Goal: Information Seeking & Learning: Learn about a topic

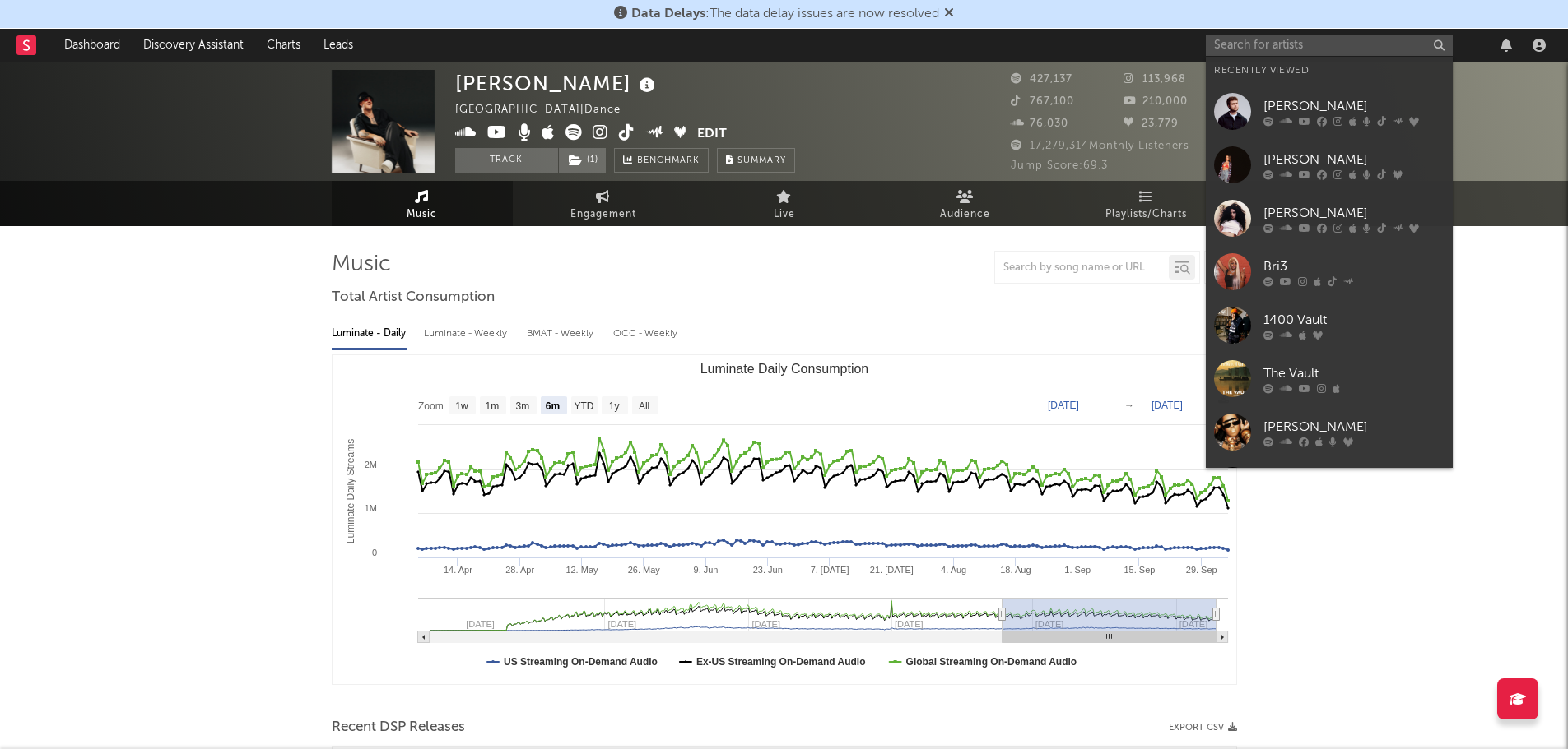
select select "6m"
drag, startPoint x: 1339, startPoint y: 106, endPoint x: 1354, endPoint y: 101, distance: 15.8
click at [1339, 106] on div "[PERSON_NAME]" at bounding box center [1353, 106] width 181 height 20
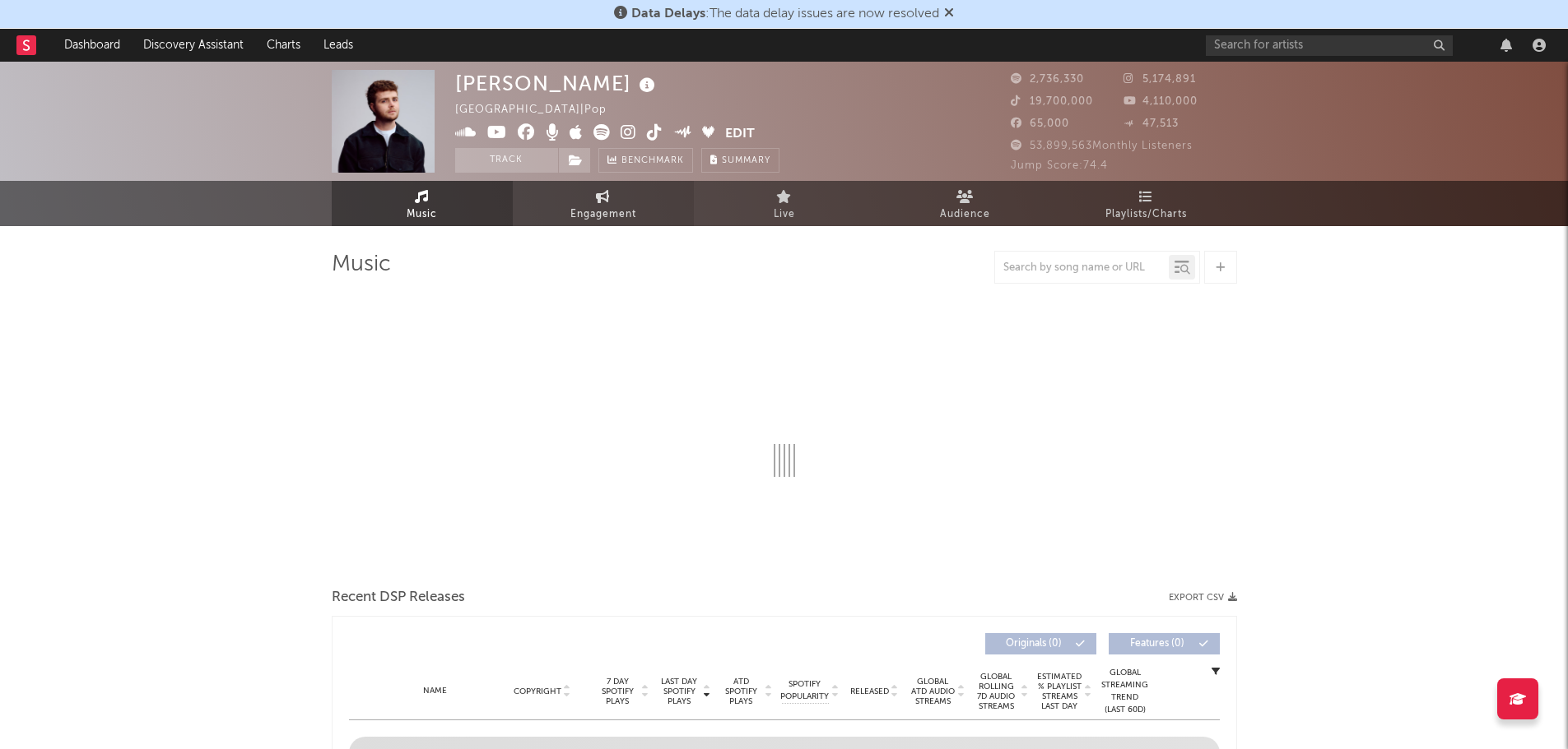
click at [607, 201] on icon at bounding box center [603, 197] width 14 height 13
select select "1w"
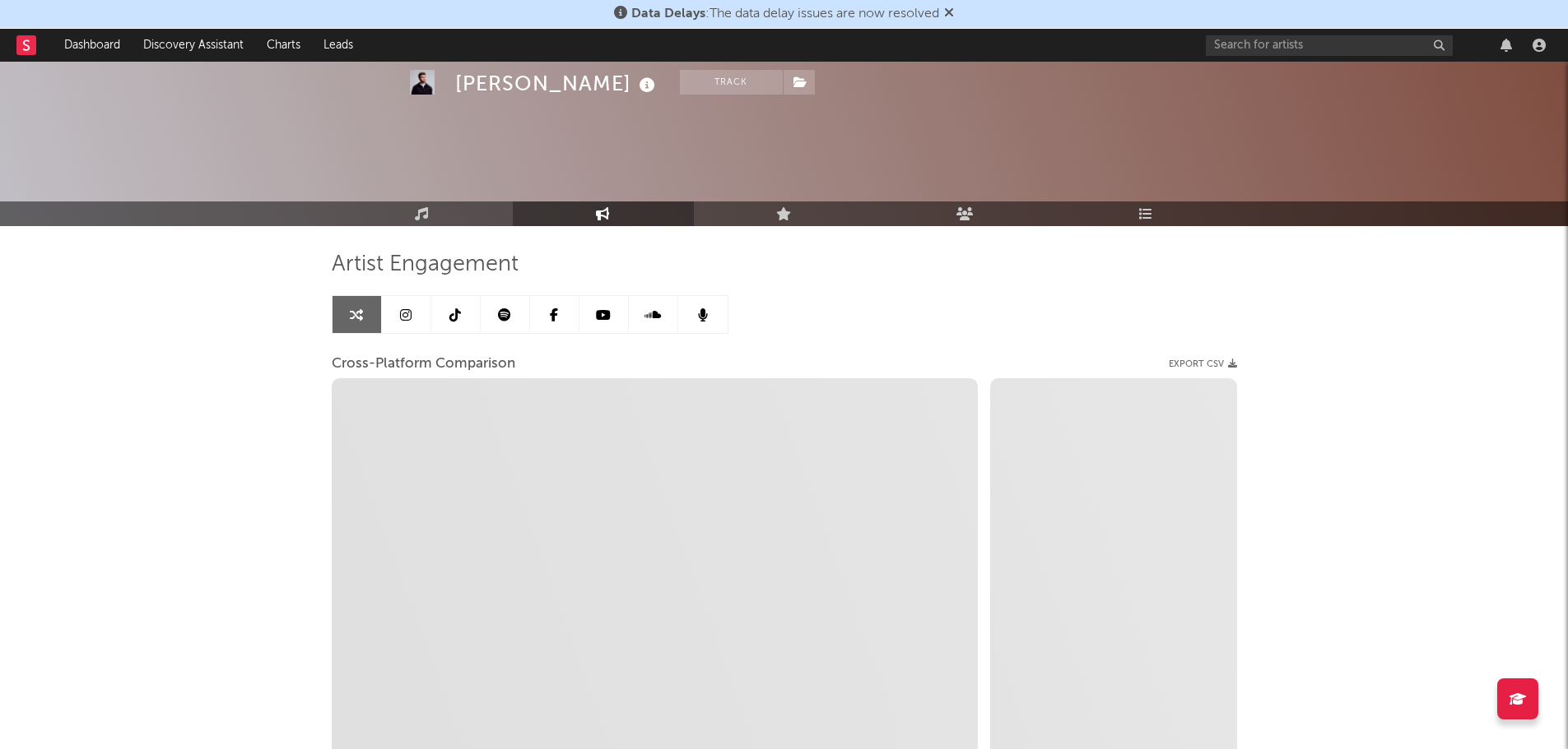
scroll to position [164, 0]
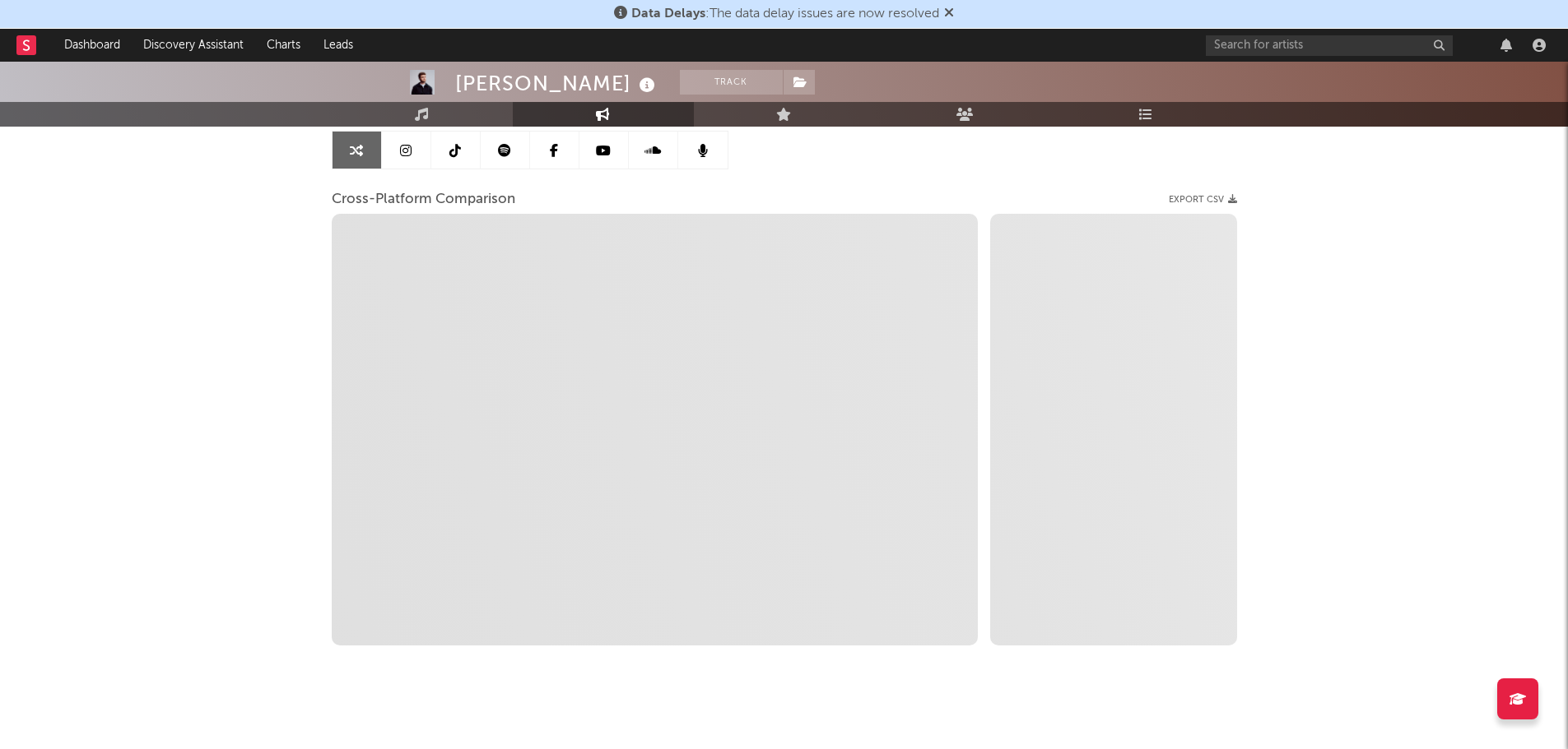
select select "1m"
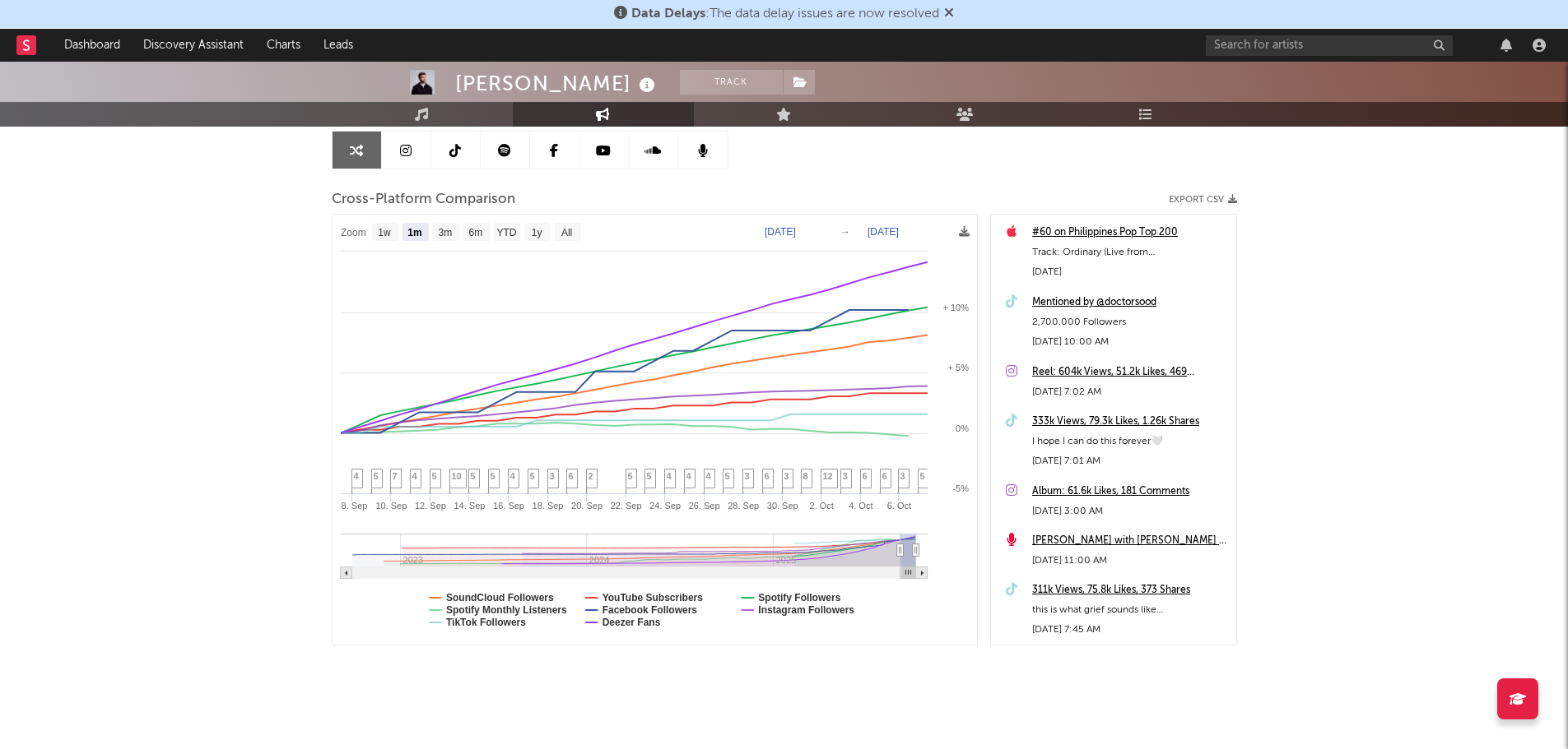
click at [953, 12] on icon at bounding box center [948, 12] width 10 height 13
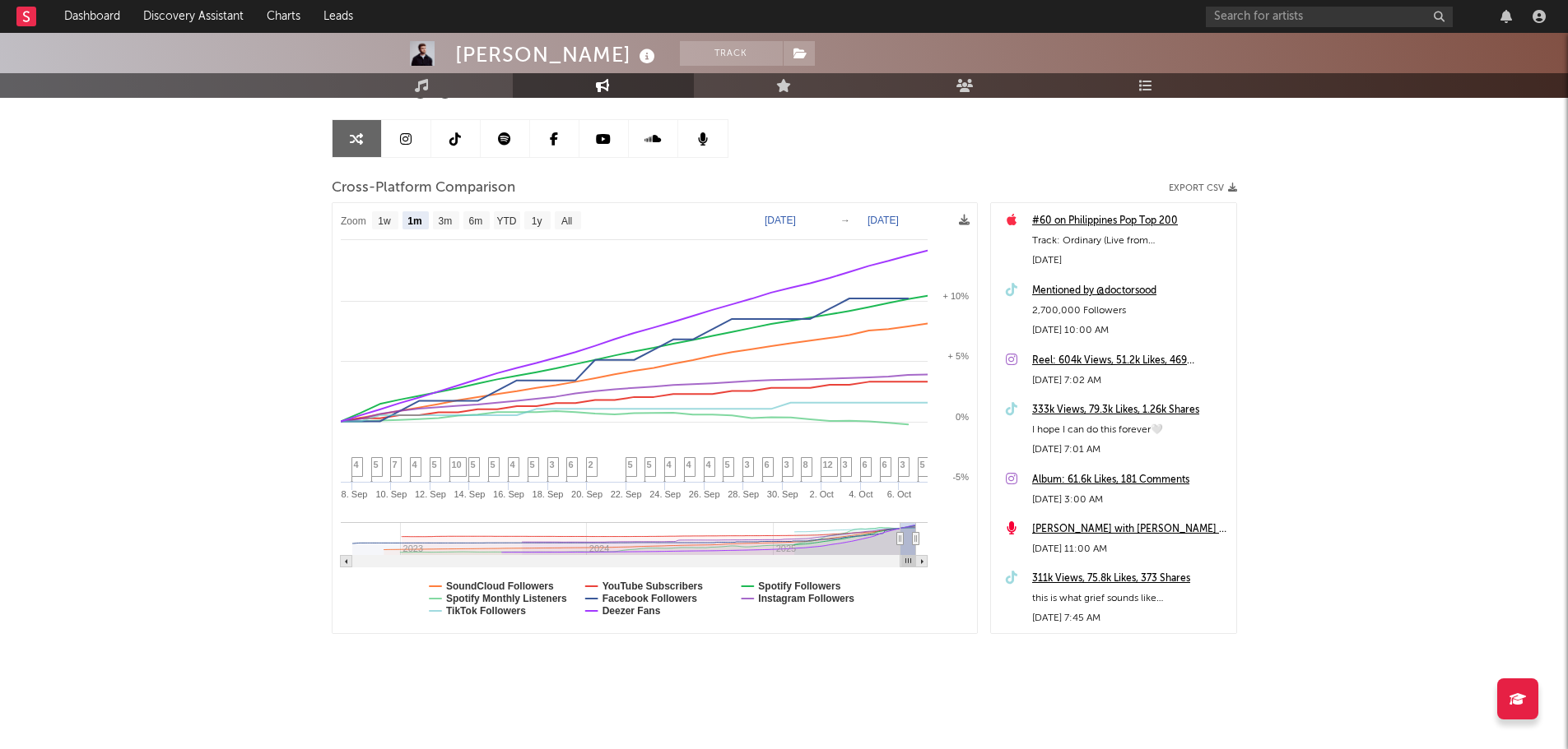
scroll to position [147, 0]
click at [500, 586] on text "SoundCloud Followers" at bounding box center [500, 586] width 108 height 12
select select "1m"
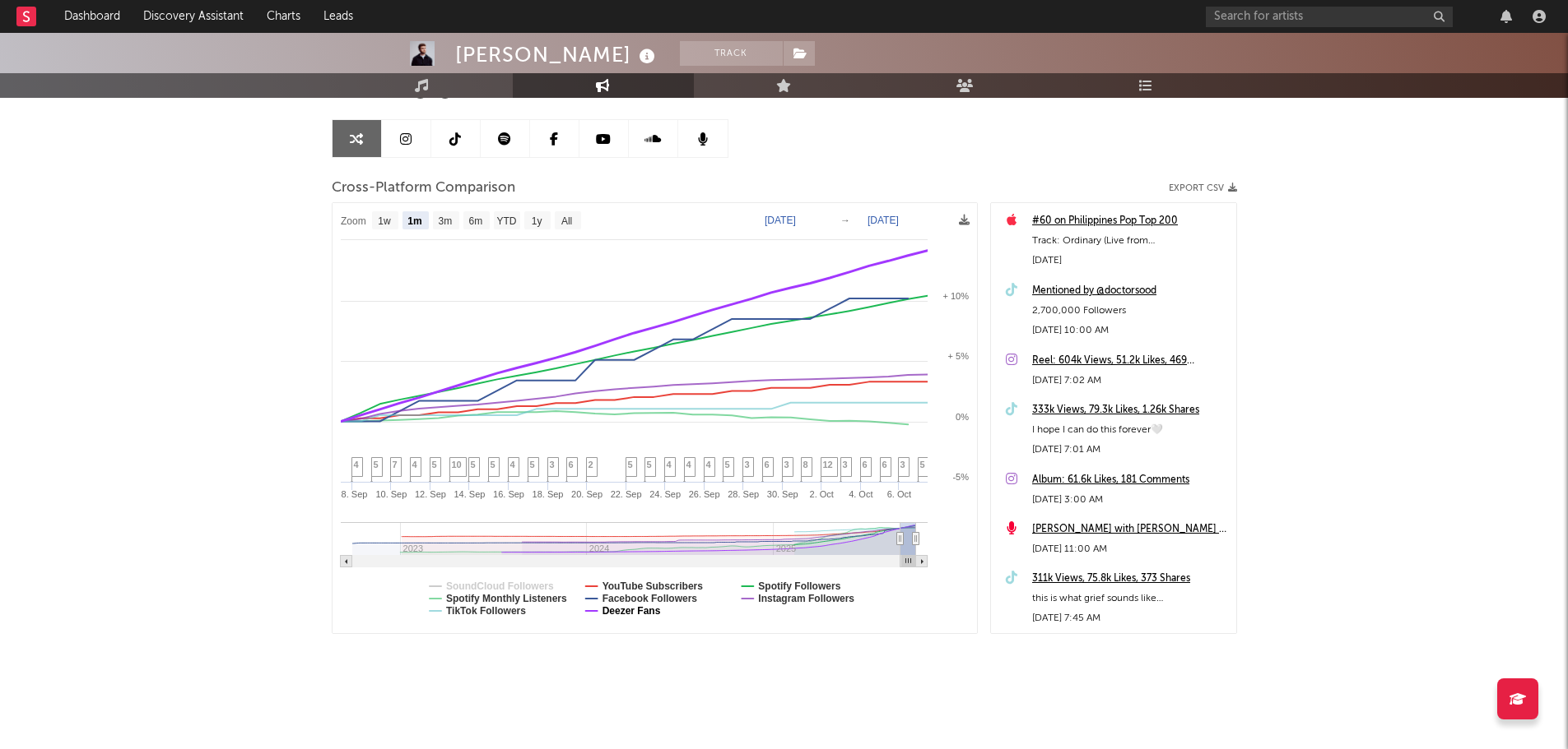
click at [620, 611] on text "Deezer Fans" at bounding box center [630, 611] width 58 height 12
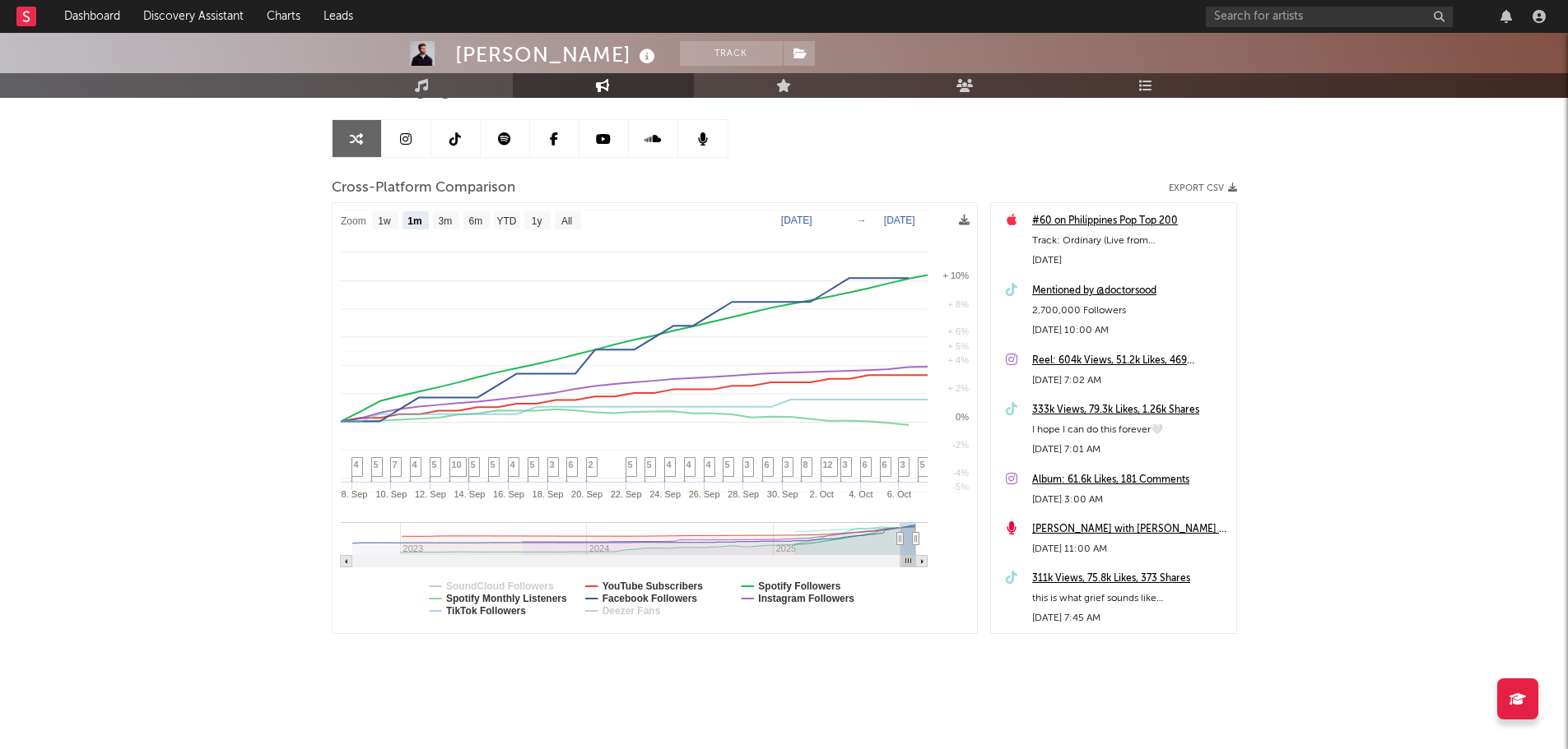
select select "1m"
click at [622, 600] on text "Facebook Followers" at bounding box center [649, 598] width 95 height 12
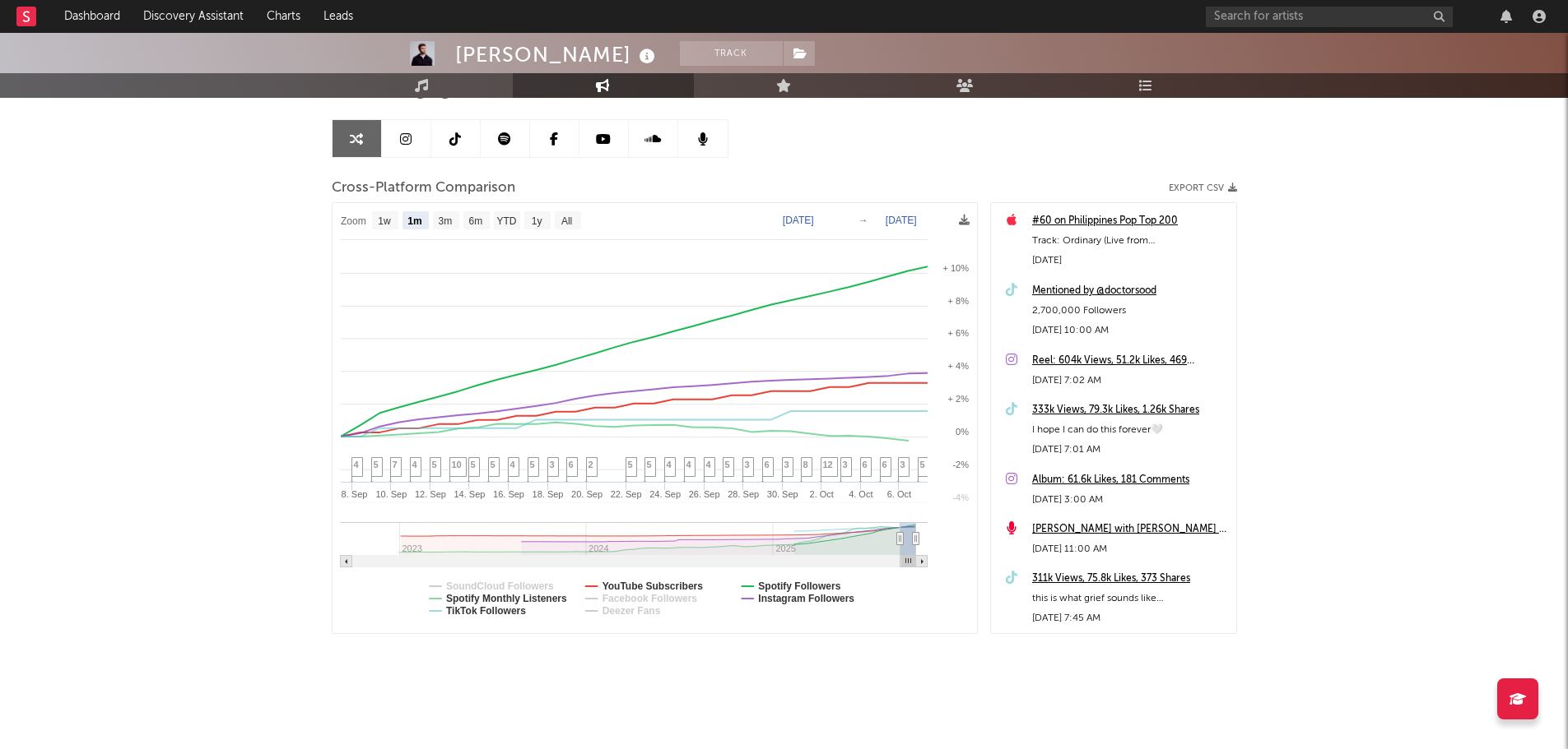
select select "1m"
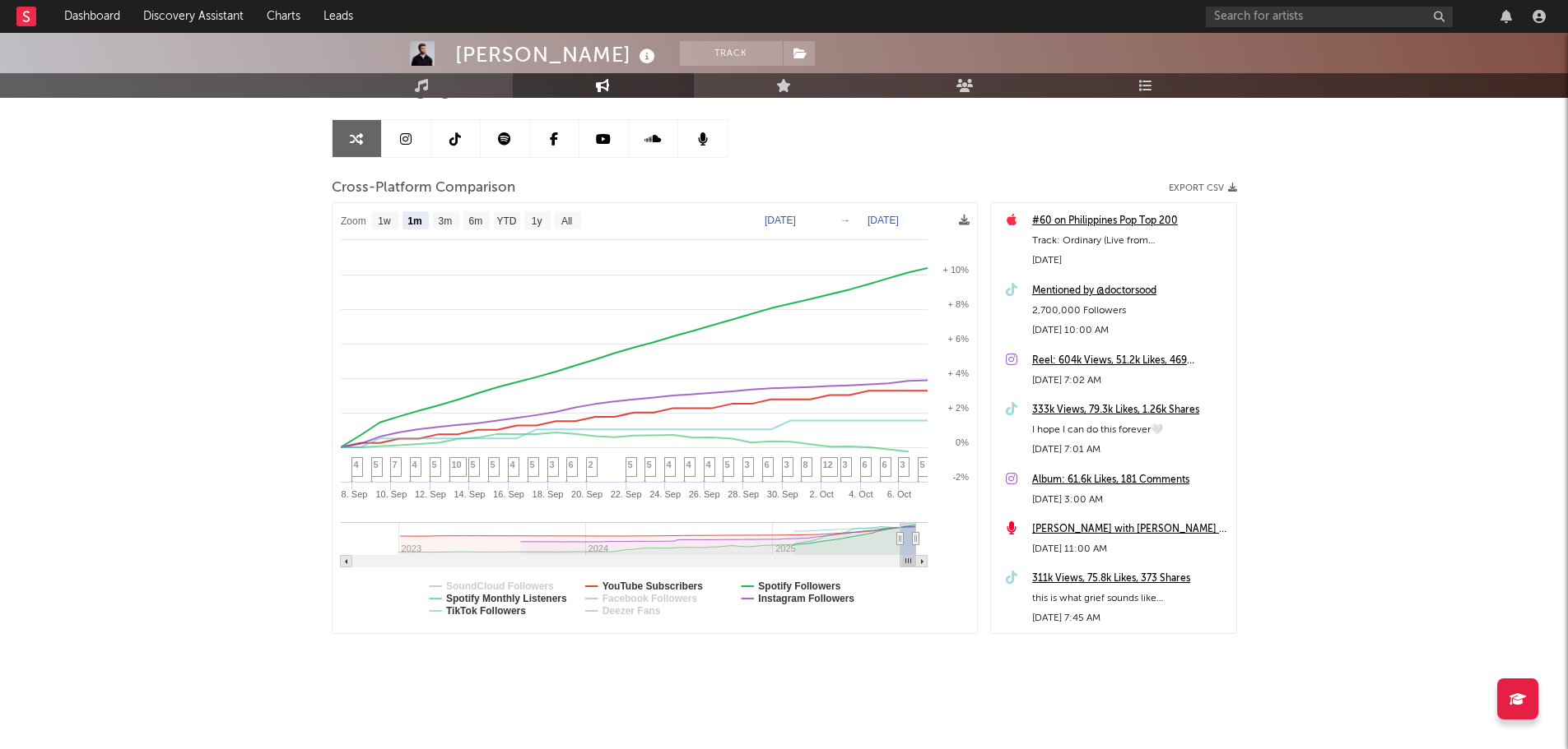
drag, startPoint x: 1267, startPoint y: 1, endPoint x: 1266, endPoint y: 18, distance: 17.0
click at [1267, 1] on div at bounding box center [1378, 16] width 346 height 33
click at [1265, 24] on input "text" at bounding box center [1329, 16] width 247 height 21
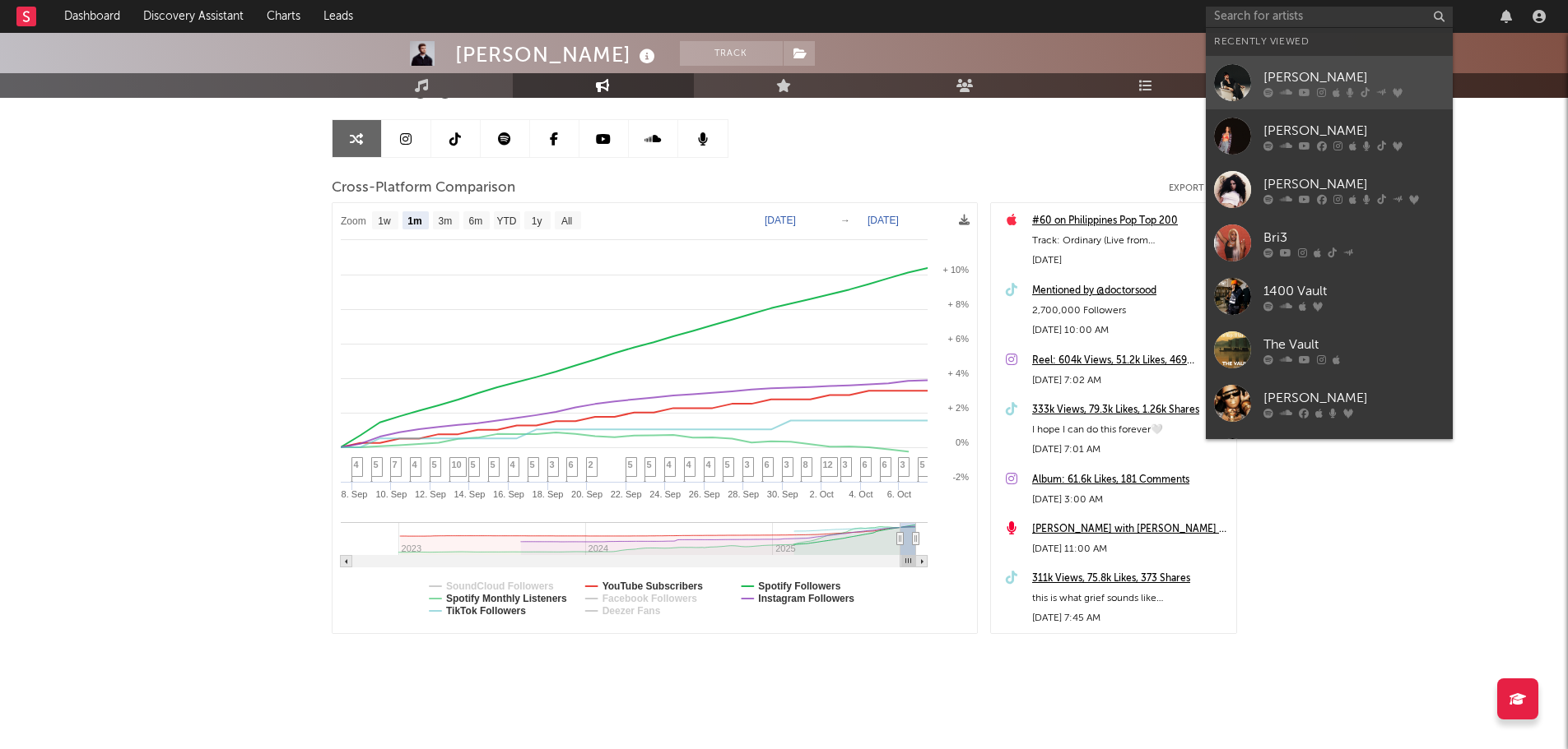
click at [1276, 87] on div at bounding box center [1353, 92] width 181 height 10
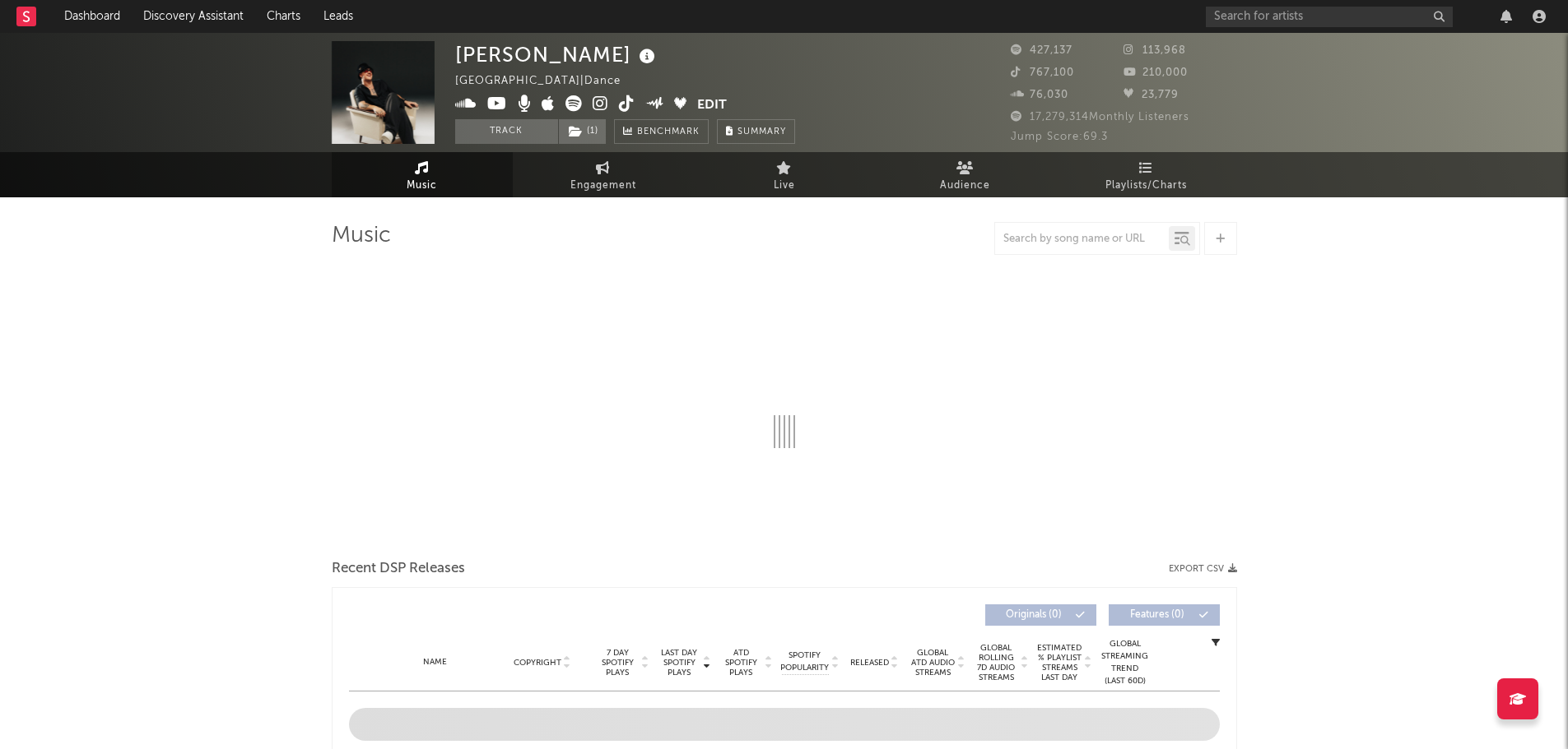
select select "6m"
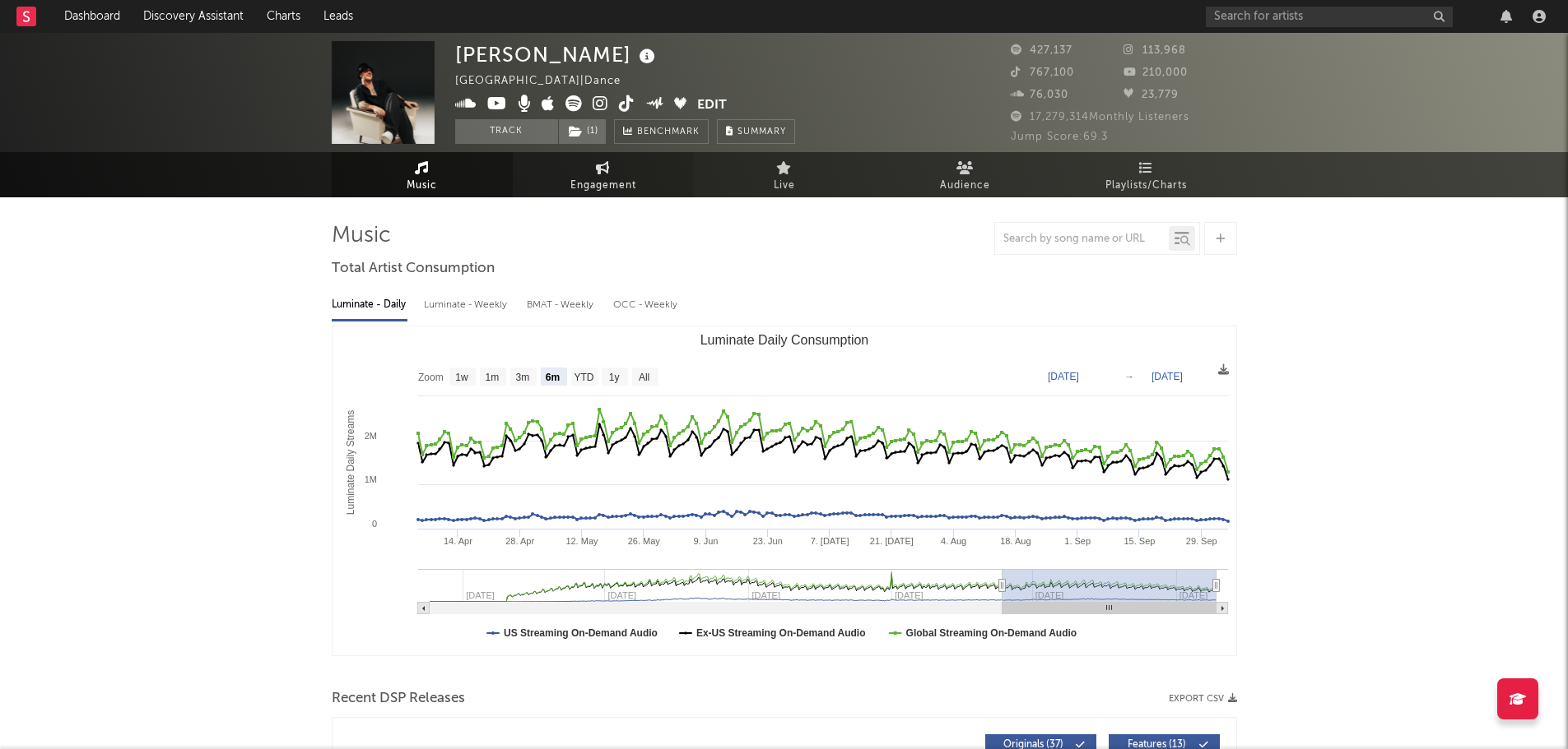
click at [592, 183] on span "Engagement" at bounding box center [603, 186] width 66 height 20
select select "1w"
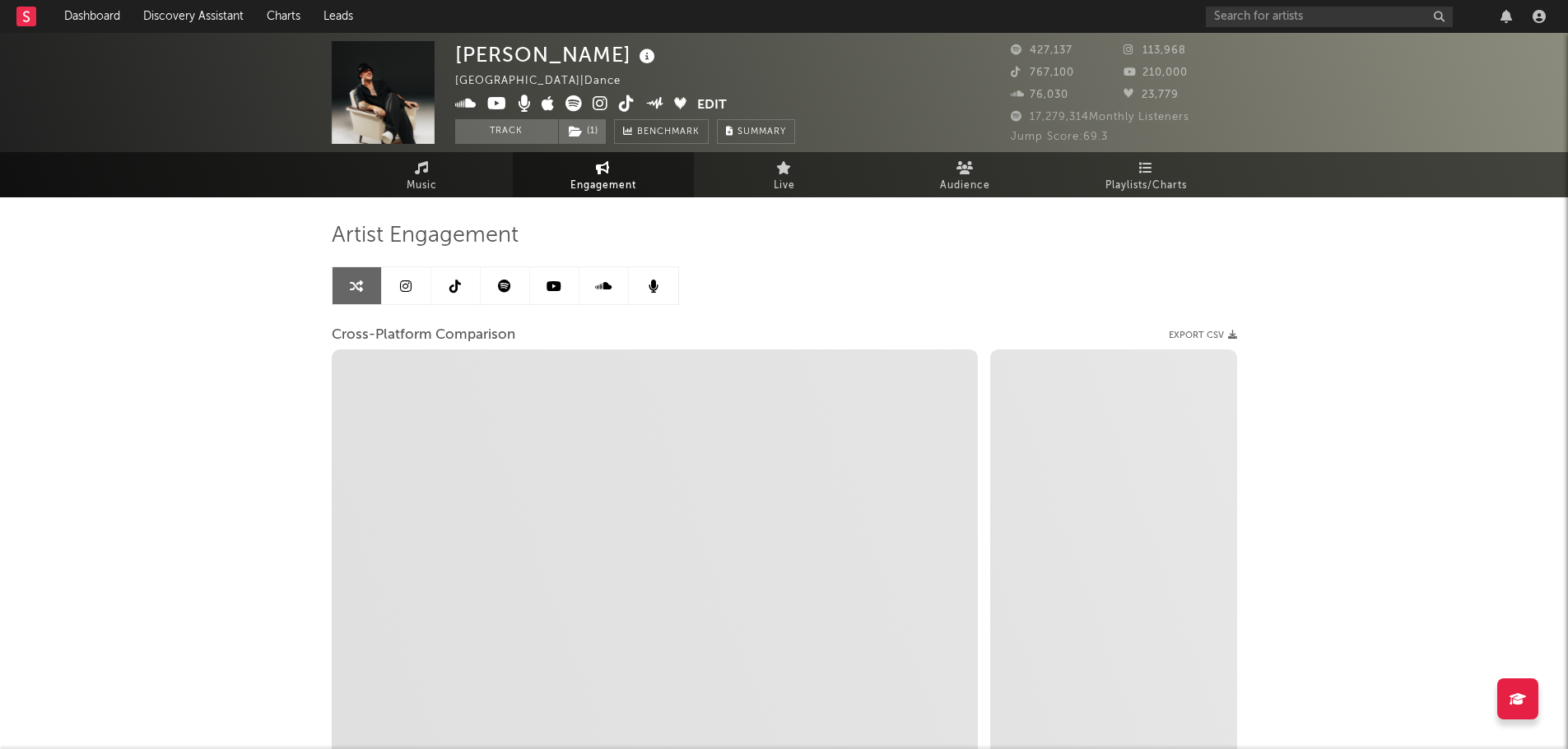
select select "1m"
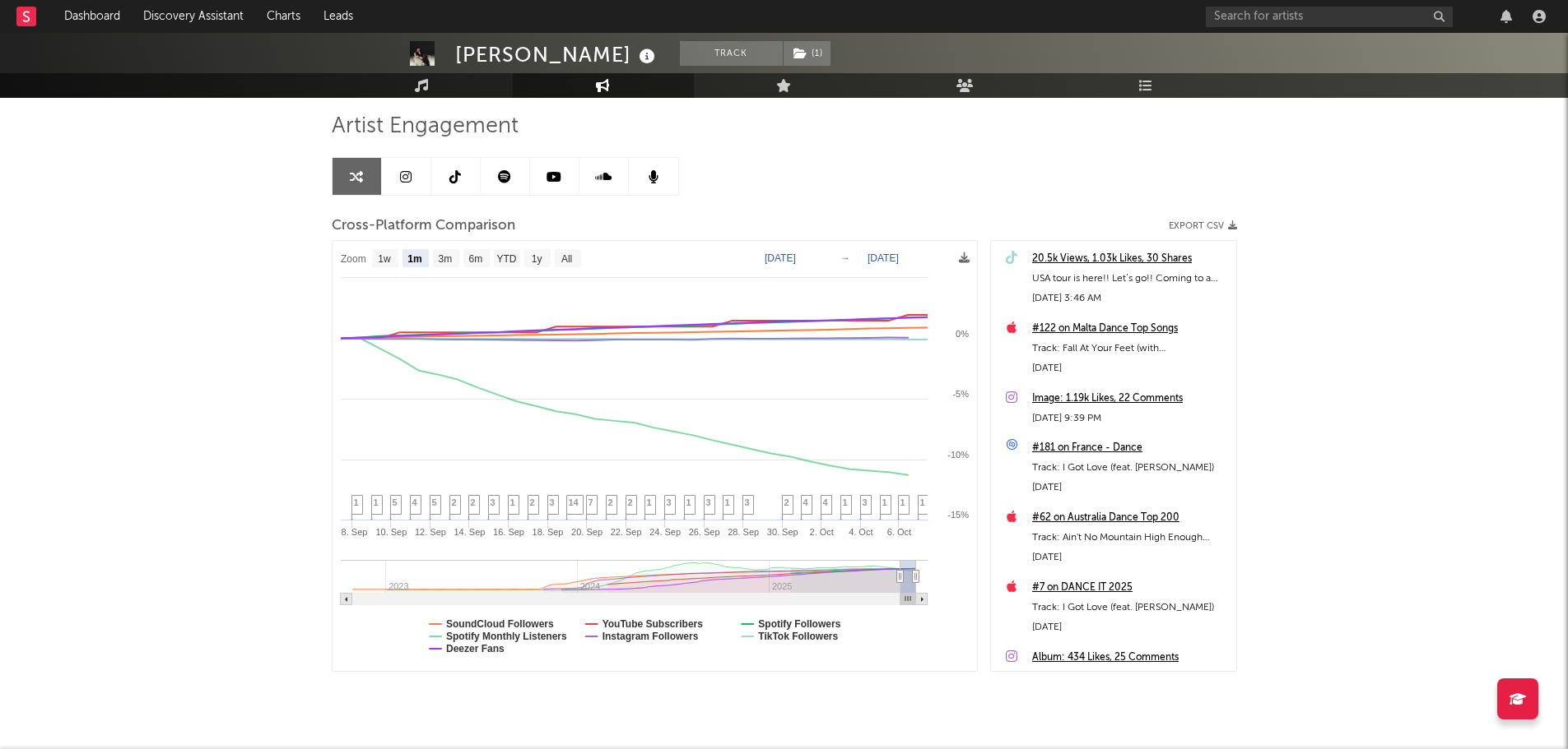
scroll to position [147, 0]
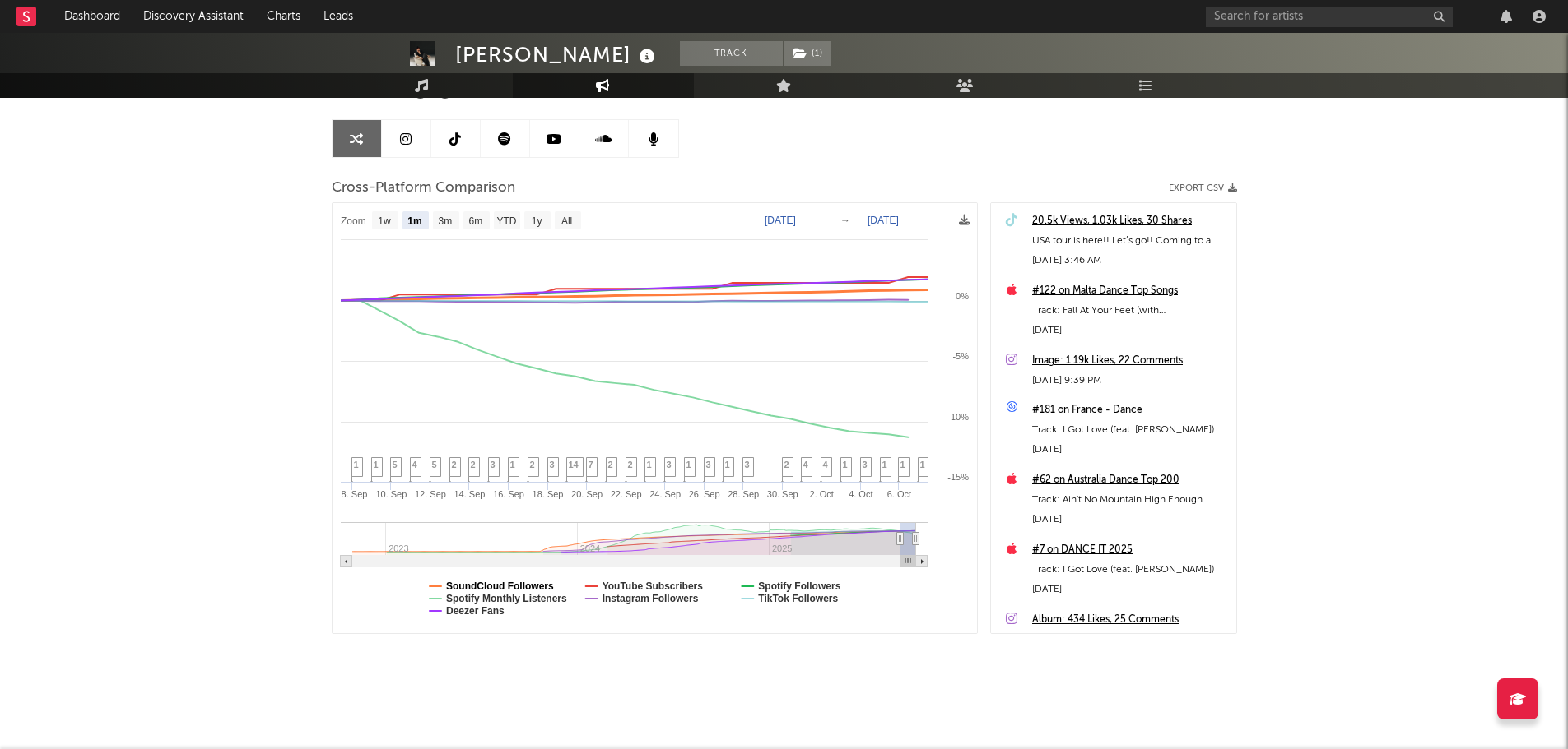
click at [522, 583] on text "SoundCloud Followers" at bounding box center [500, 586] width 108 height 12
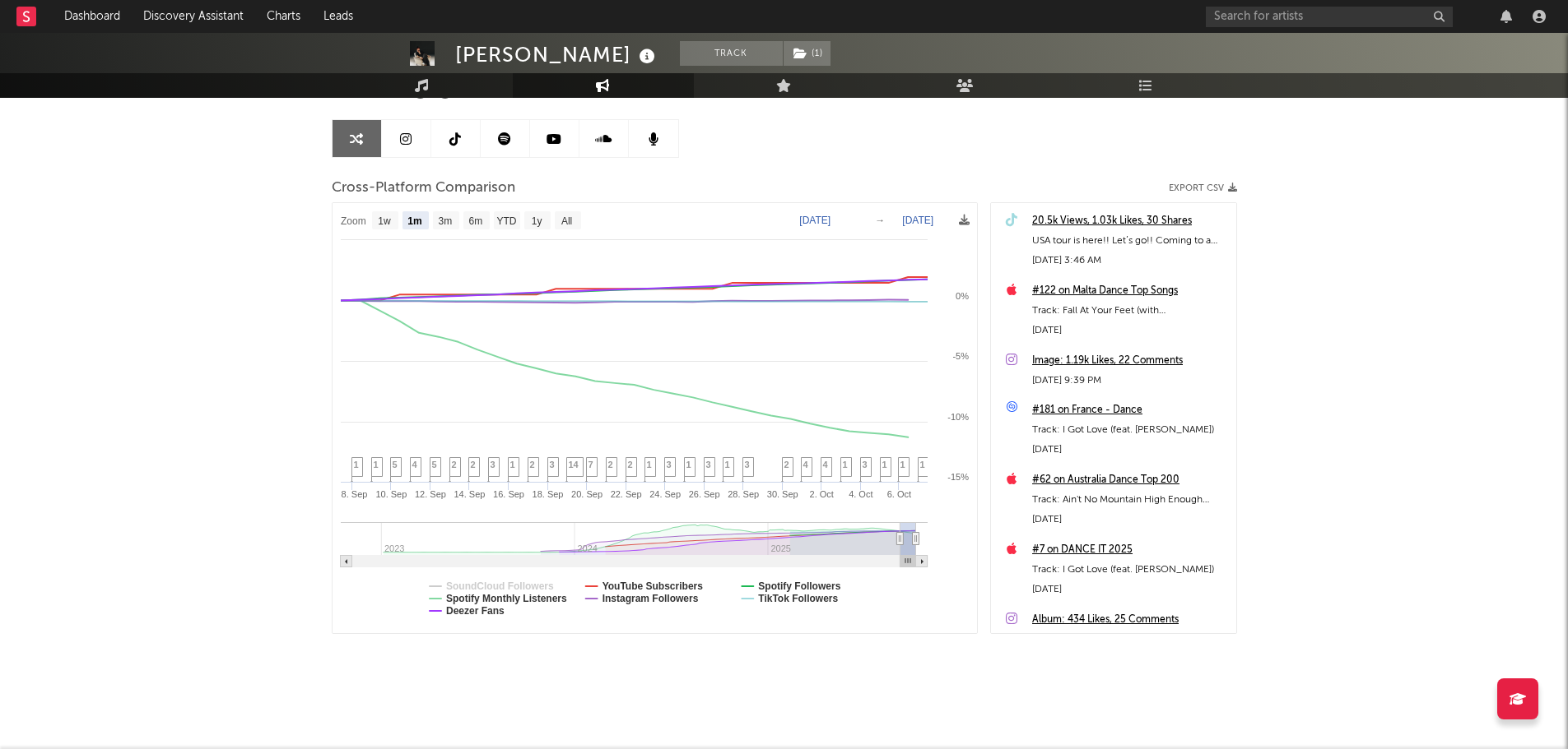
select select "1m"
click at [483, 611] on text "Deezer Fans" at bounding box center [474, 611] width 58 height 12
select select "1m"
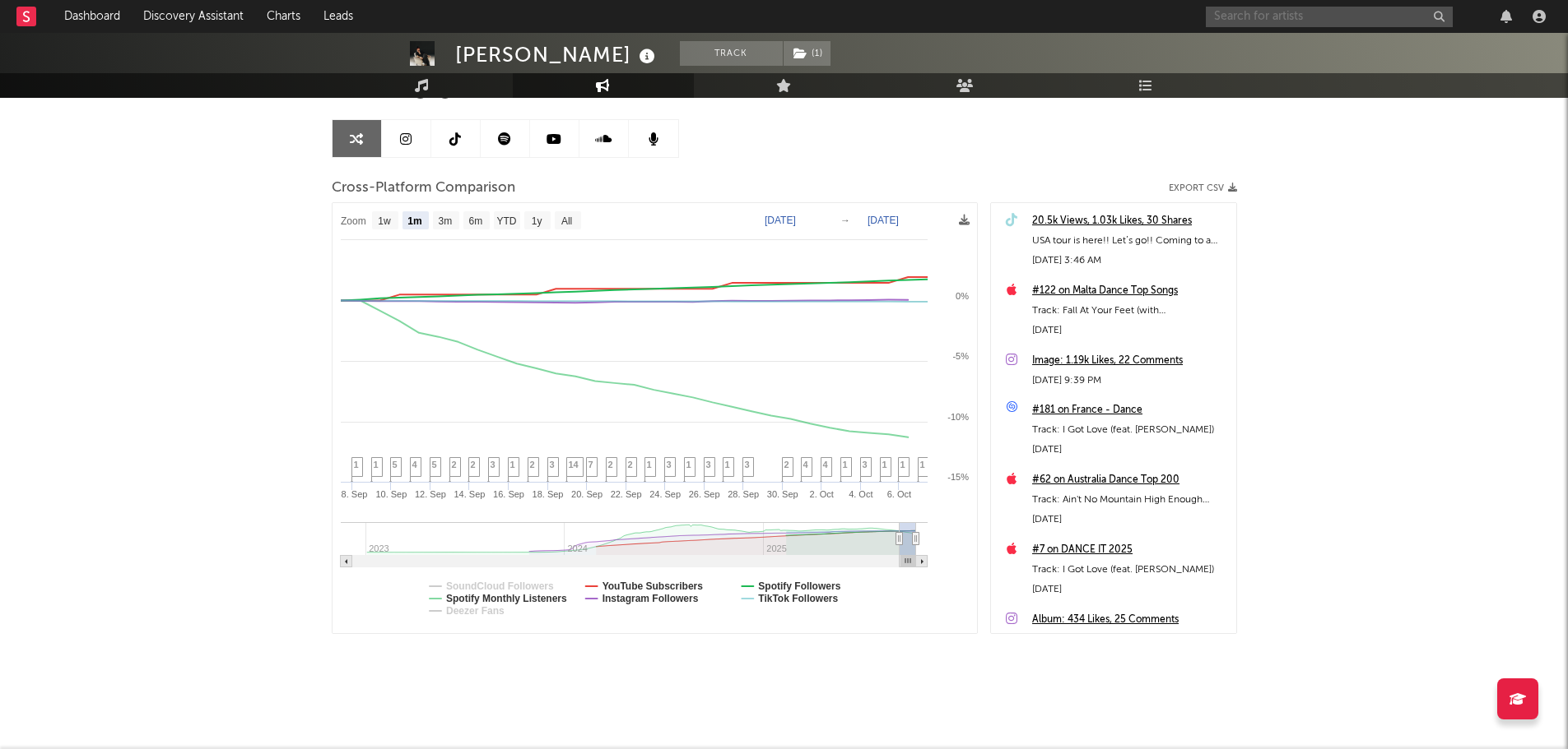
click at [1311, 20] on input "text" at bounding box center [1329, 16] width 247 height 21
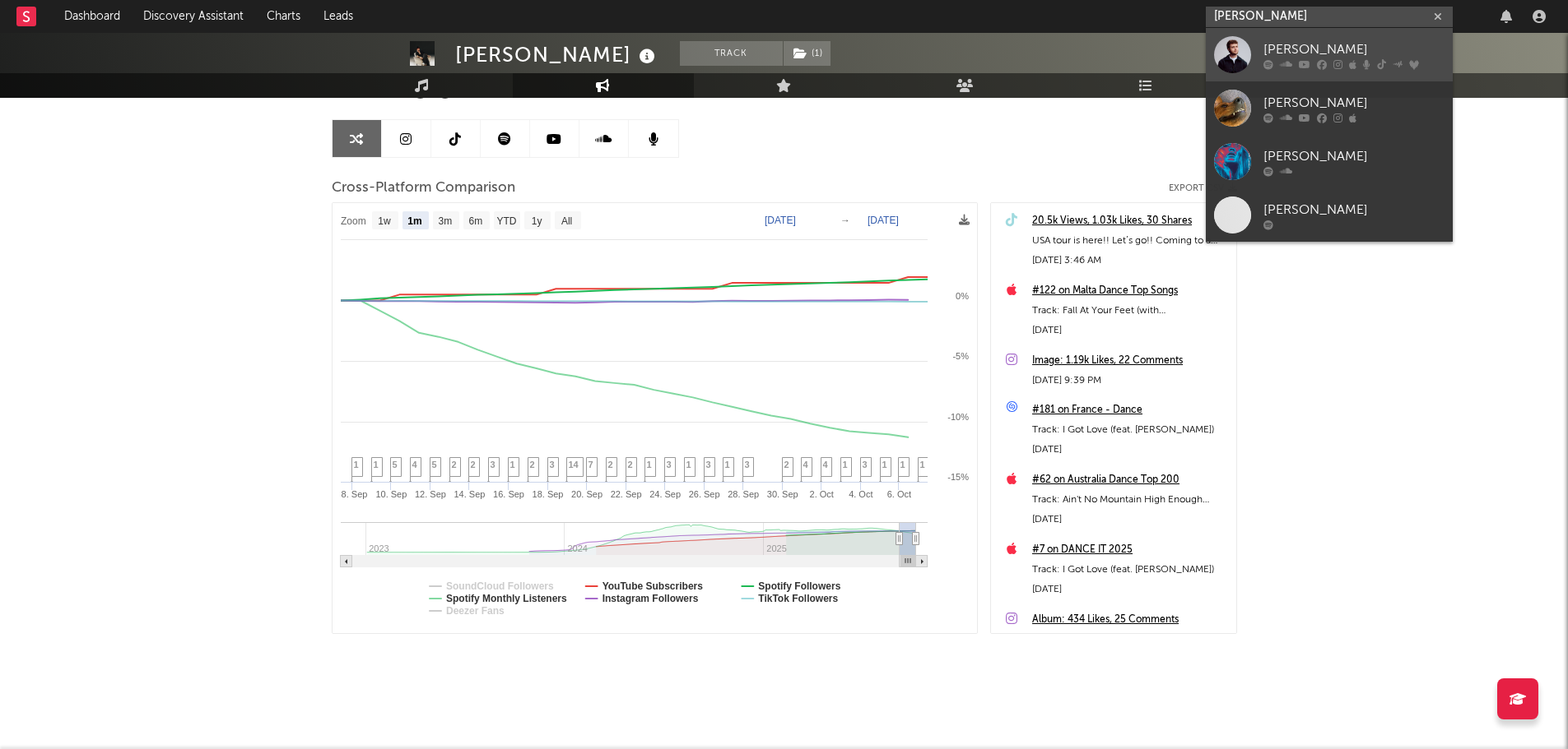
type input "[PERSON_NAME]"
click at [1349, 57] on div "[PERSON_NAME]" at bounding box center [1353, 49] width 181 height 20
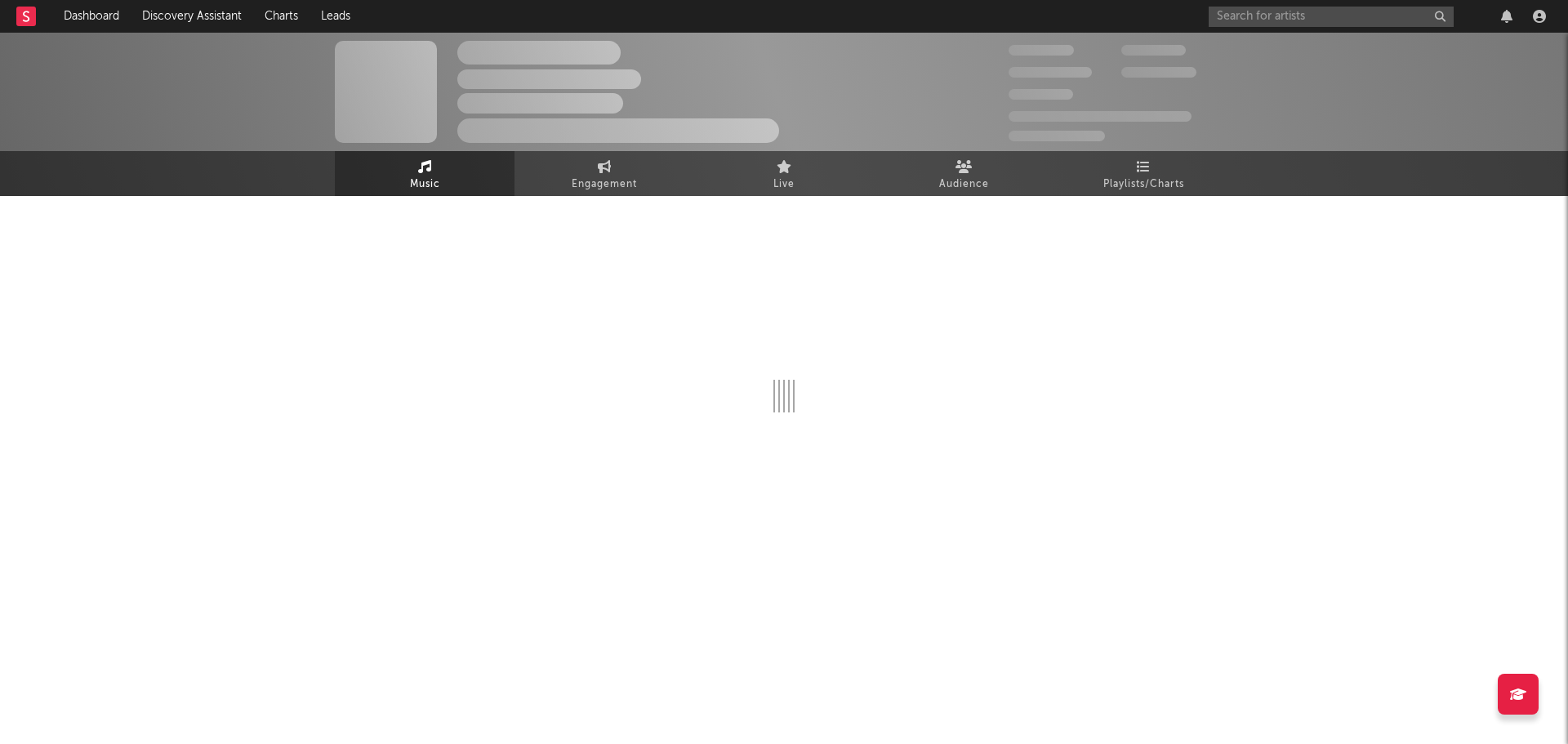
select select "6m"
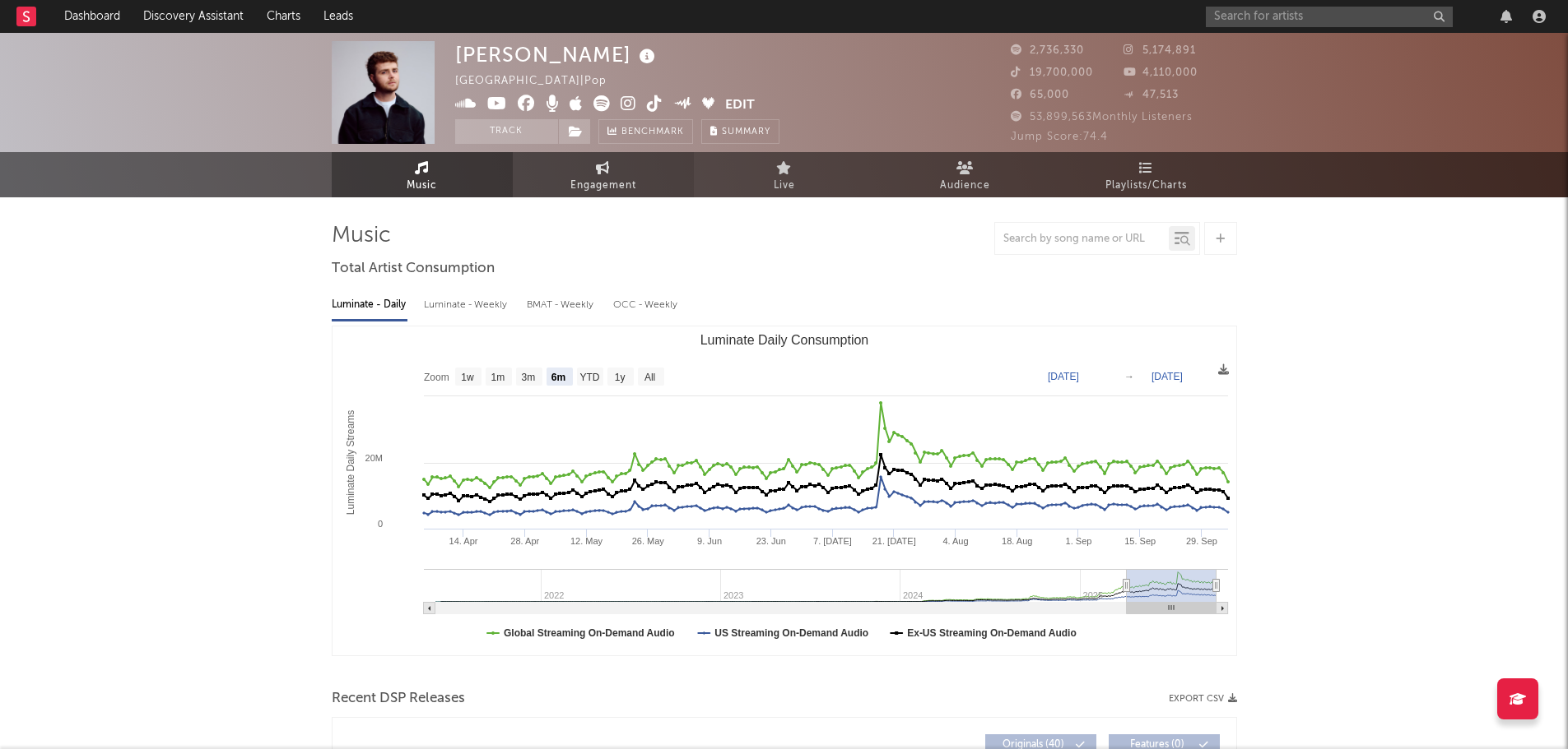
click at [599, 173] on icon at bounding box center [603, 167] width 14 height 13
select select "1w"
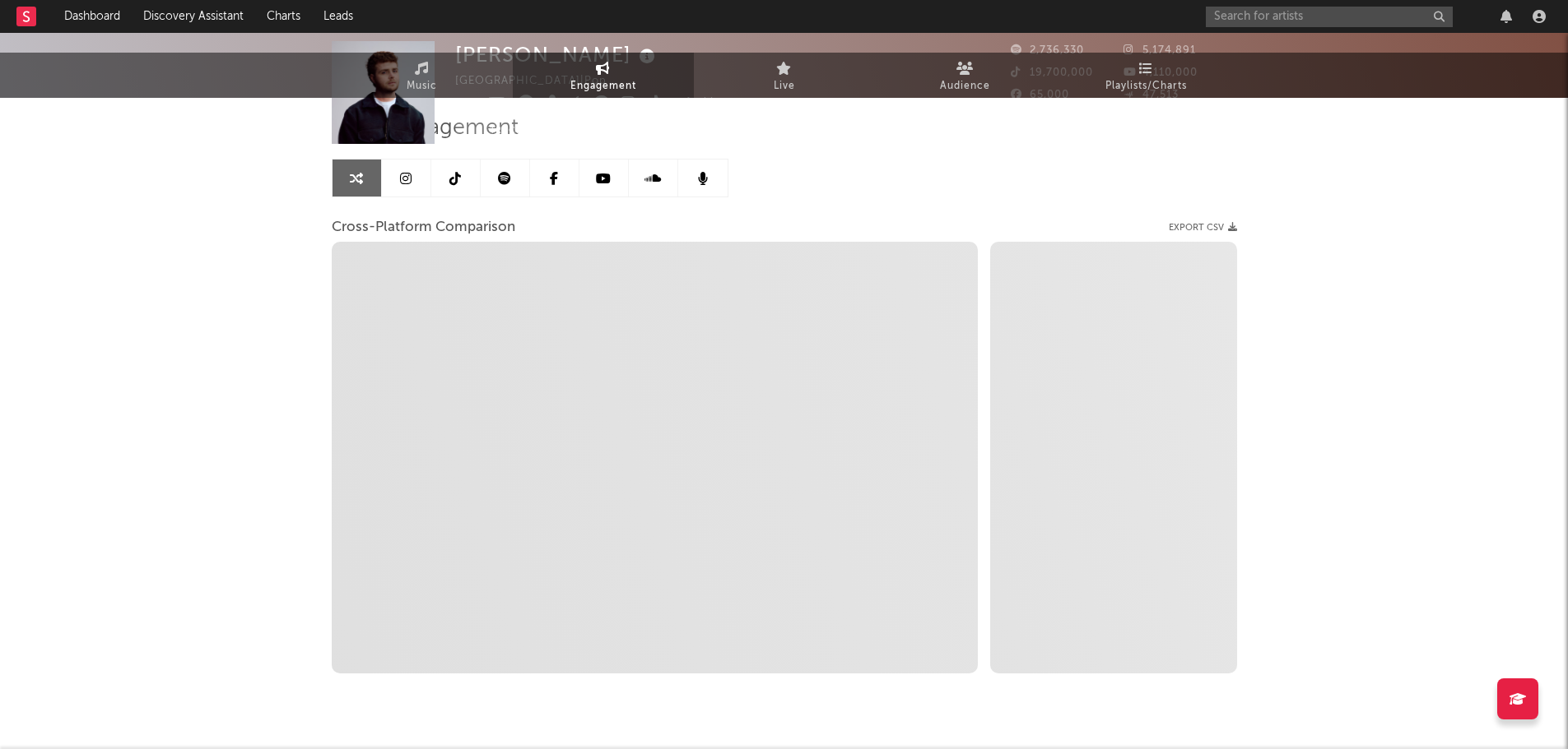
scroll to position [147, 0]
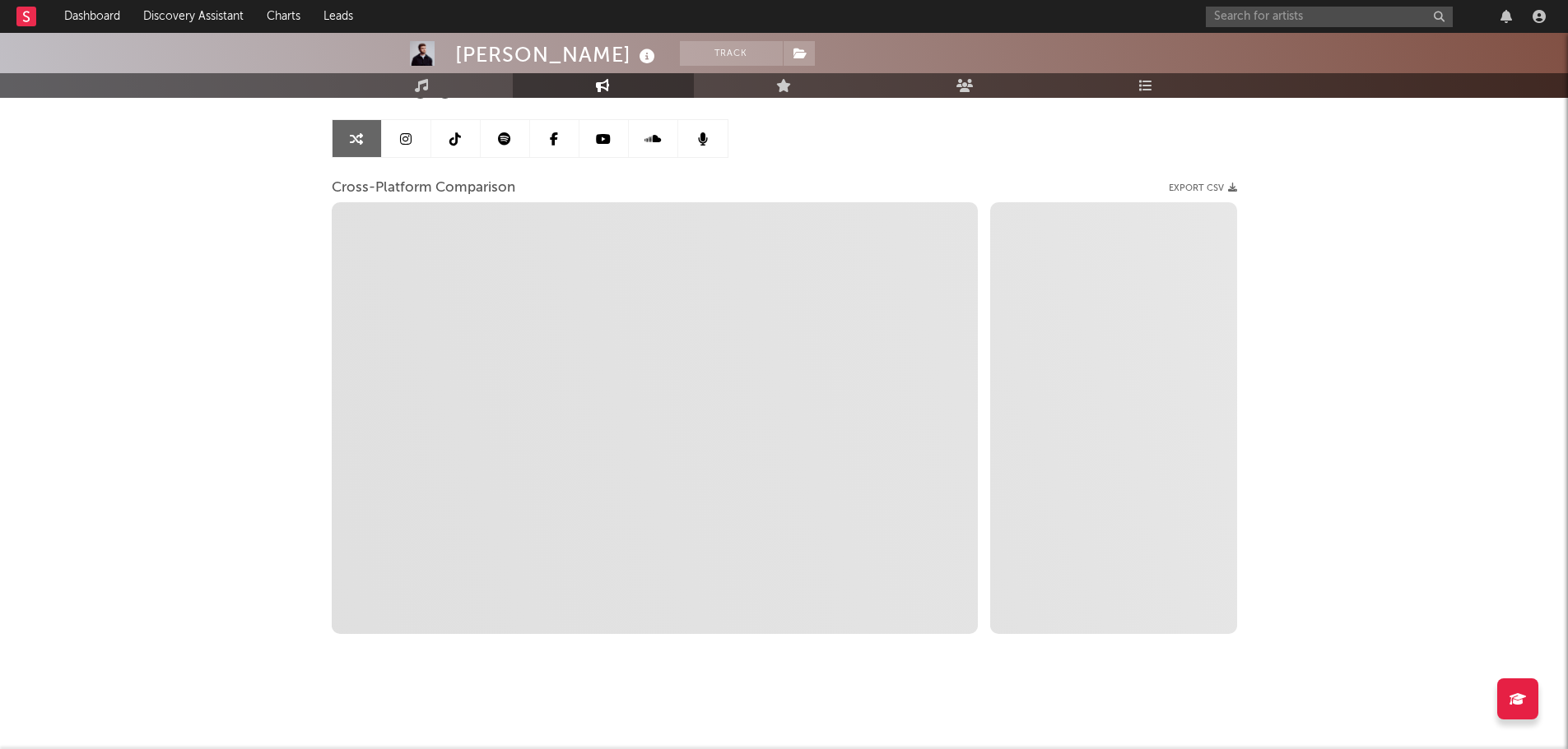
select select "1m"
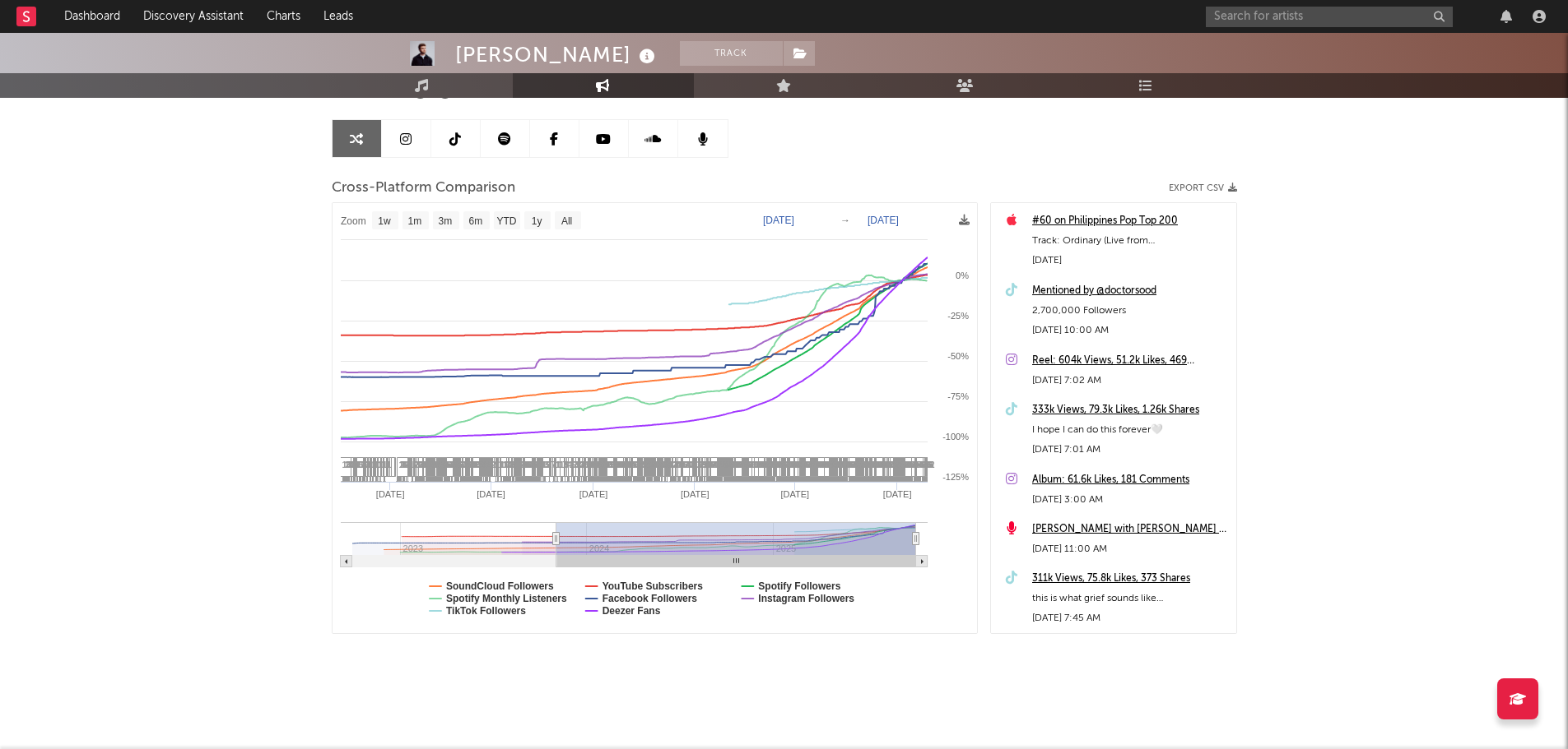
type input "[DATE]"
drag, startPoint x: 899, startPoint y: 542, endPoint x: 555, endPoint y: 548, distance: 344.1
click at [555, 548] on g at bounding box center [633, 545] width 587 height 45
select select "1w"
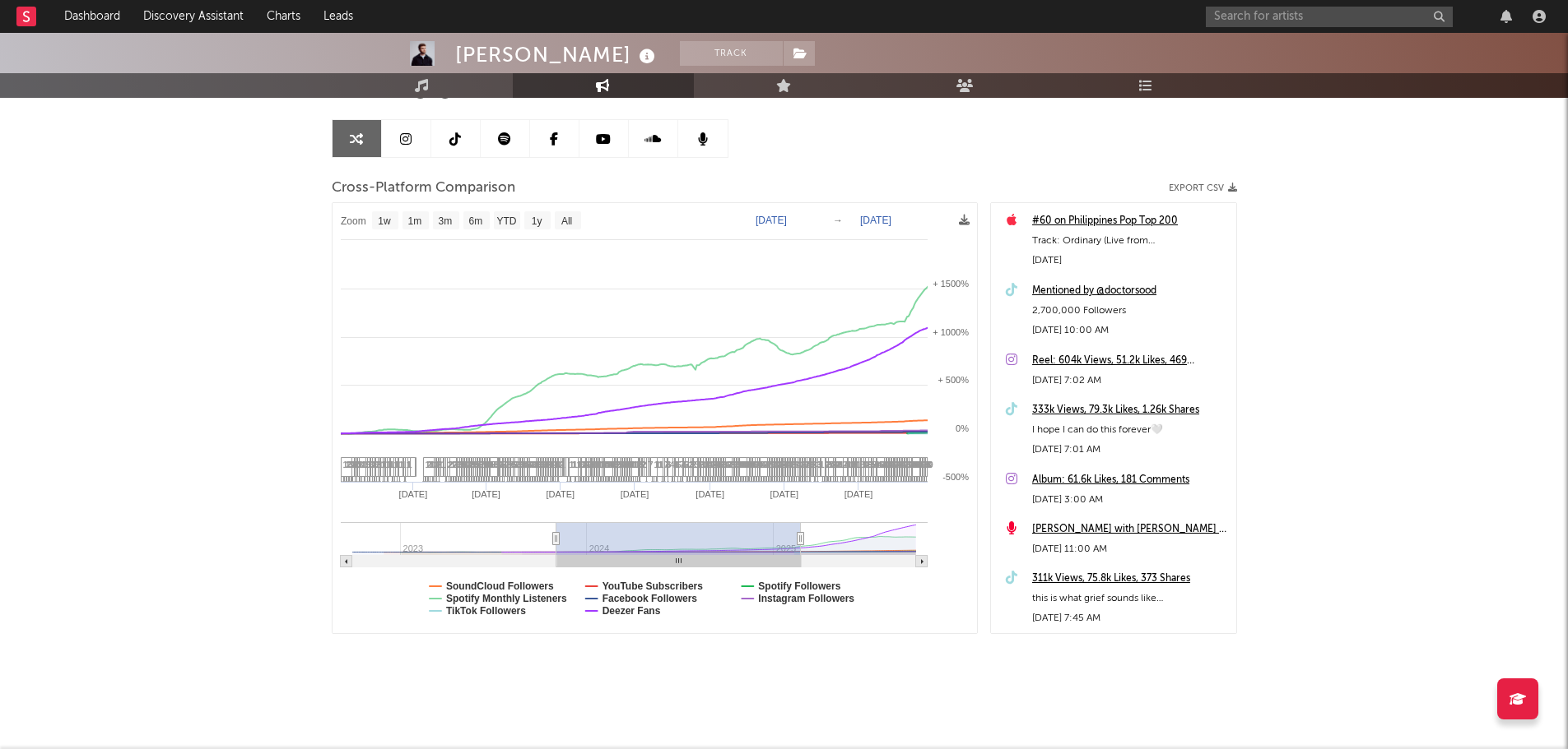
type input "[DATE]"
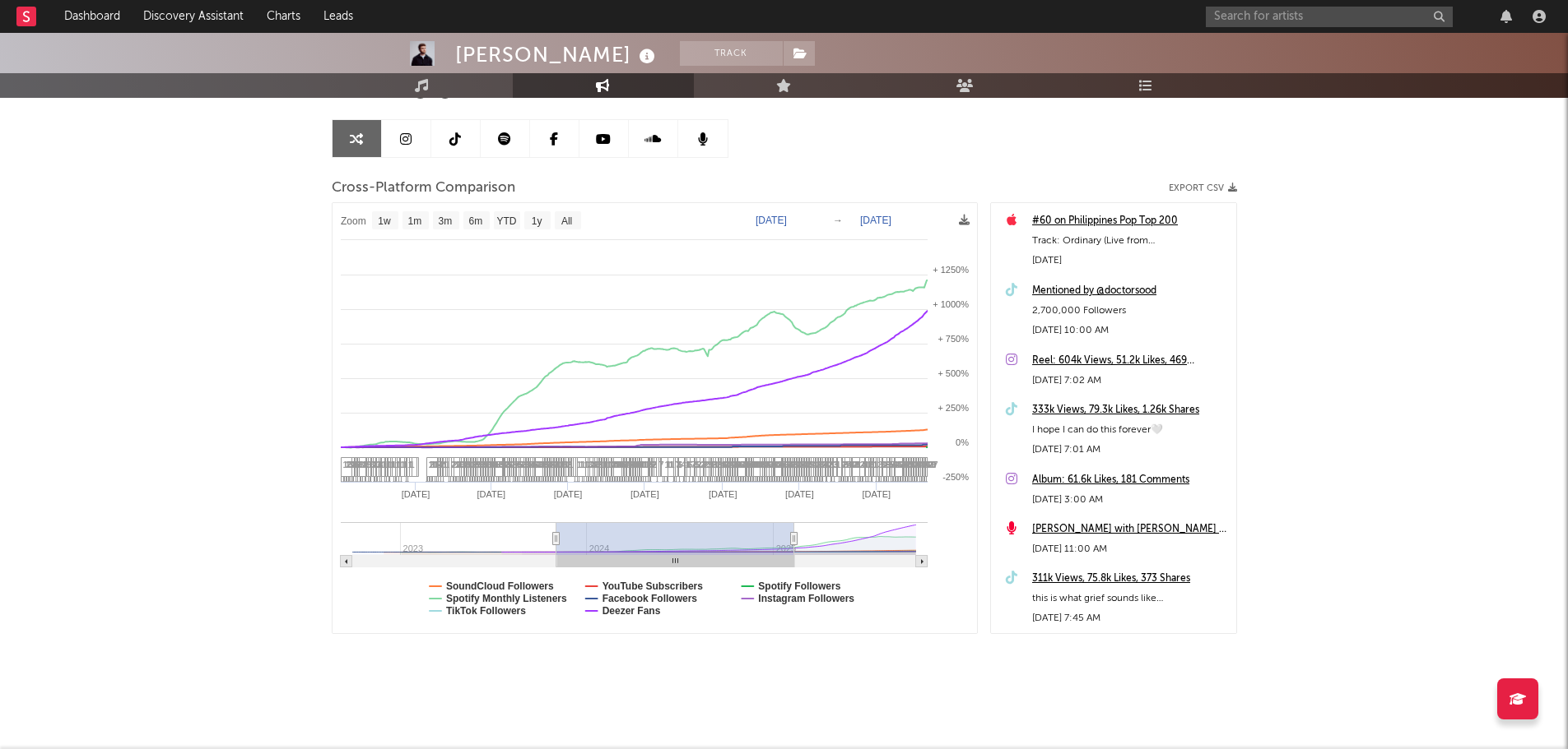
select select "1w"
click at [485, 586] on text "SoundCloud Followers" at bounding box center [500, 586] width 108 height 12
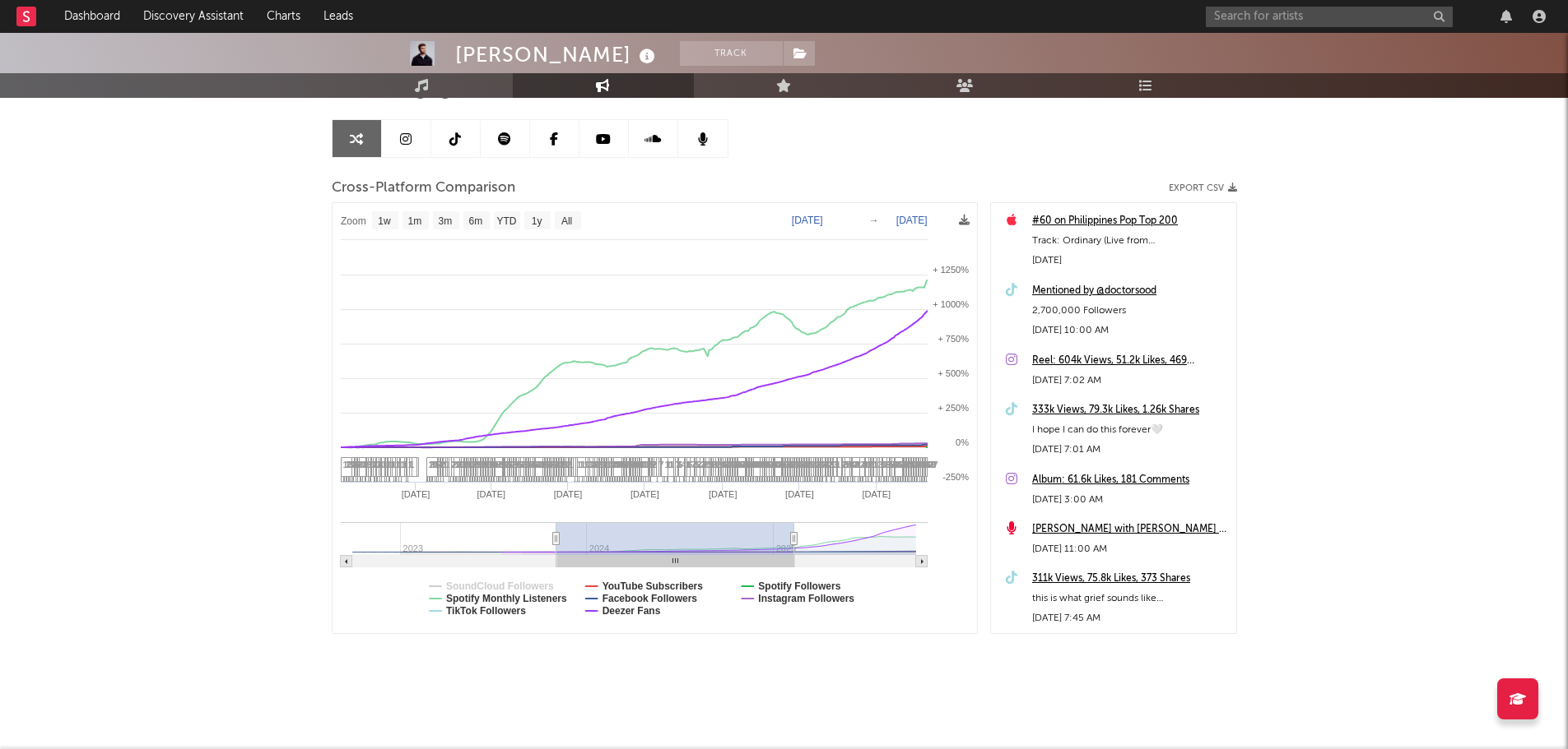
select select "1w"
click at [616, 611] on text "Deezer Fans" at bounding box center [630, 611] width 58 height 12
select select "1w"
click at [620, 598] on text "Facebook Followers" at bounding box center [649, 598] width 95 height 12
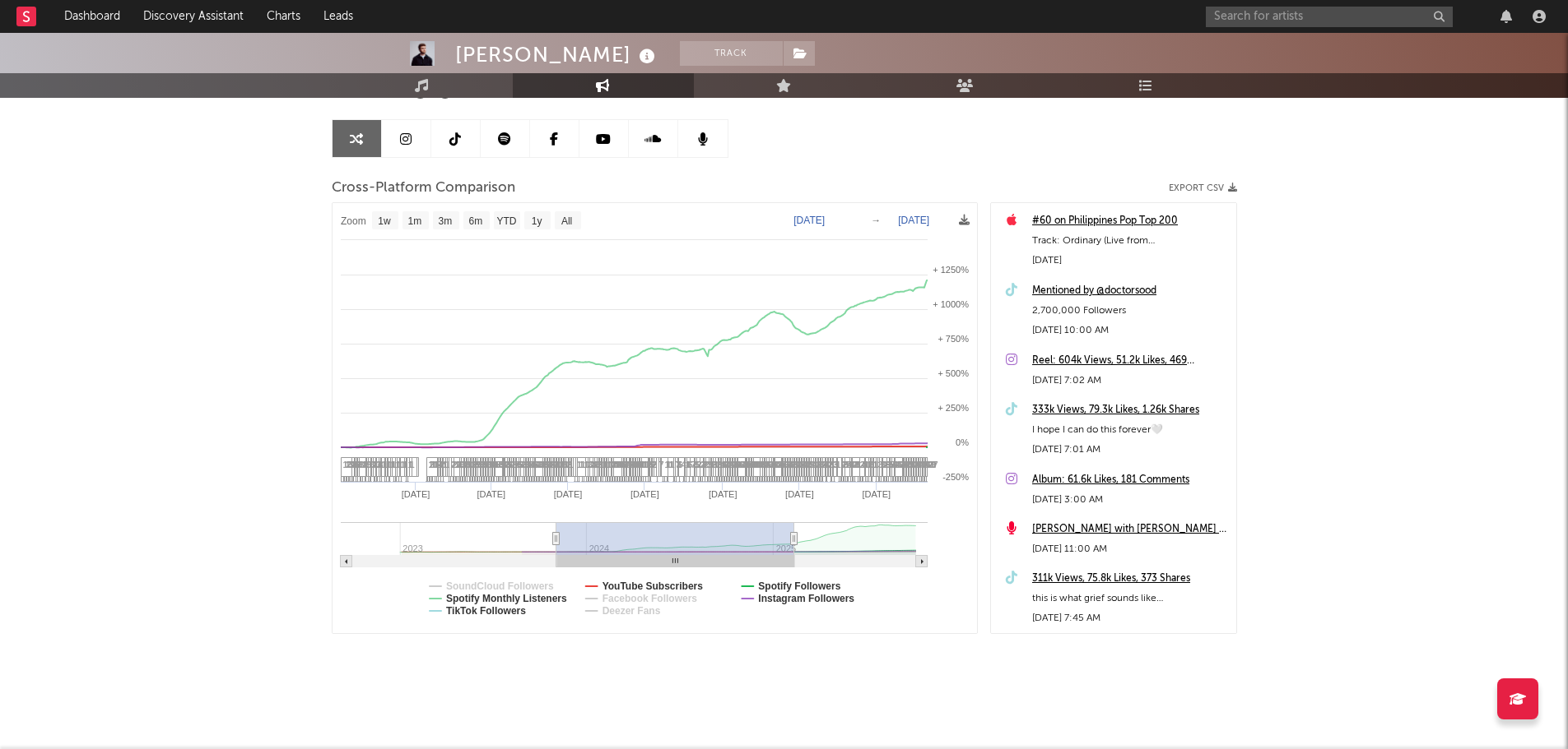
select select "1w"
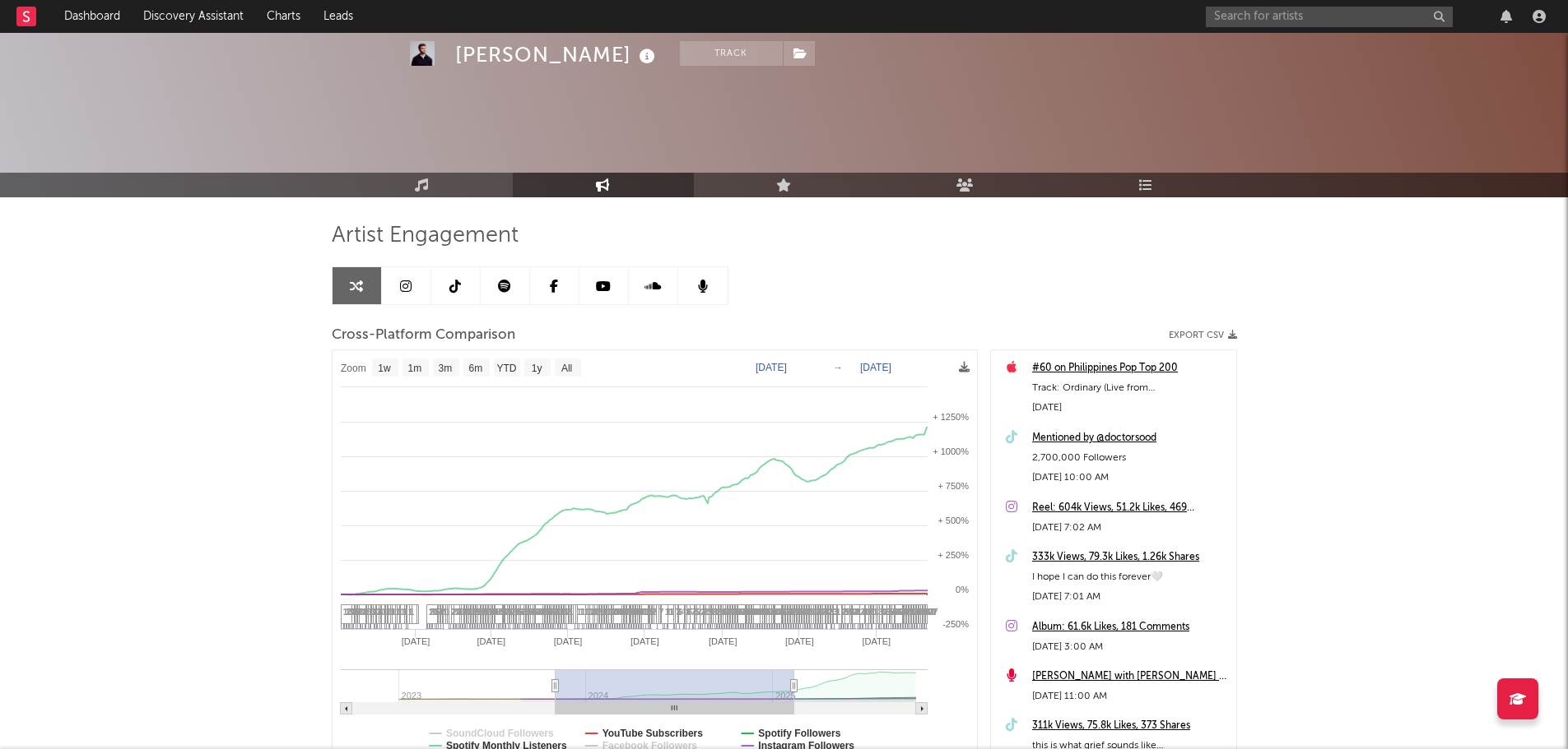
select select "1w"
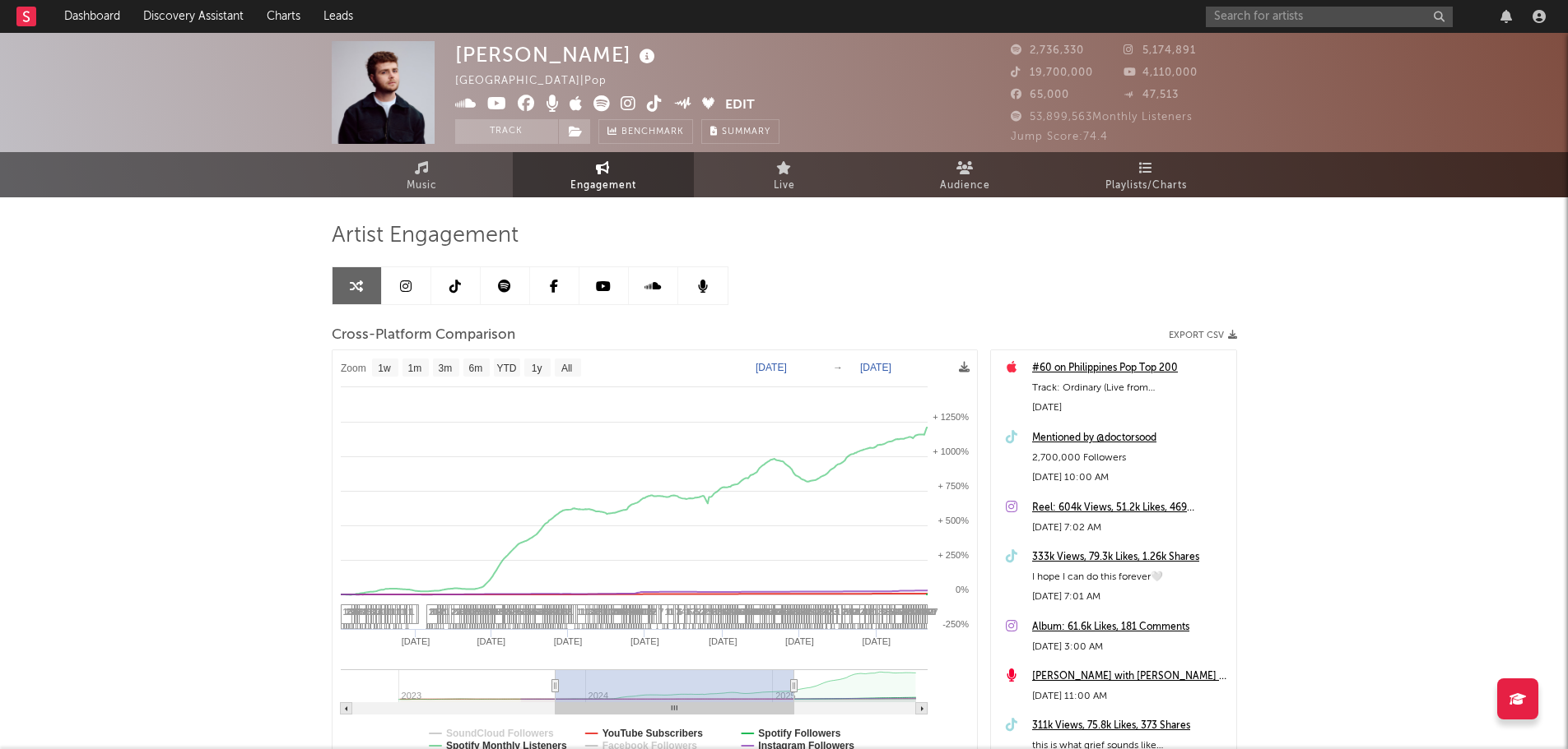
click at [452, 287] on icon at bounding box center [455, 286] width 12 height 13
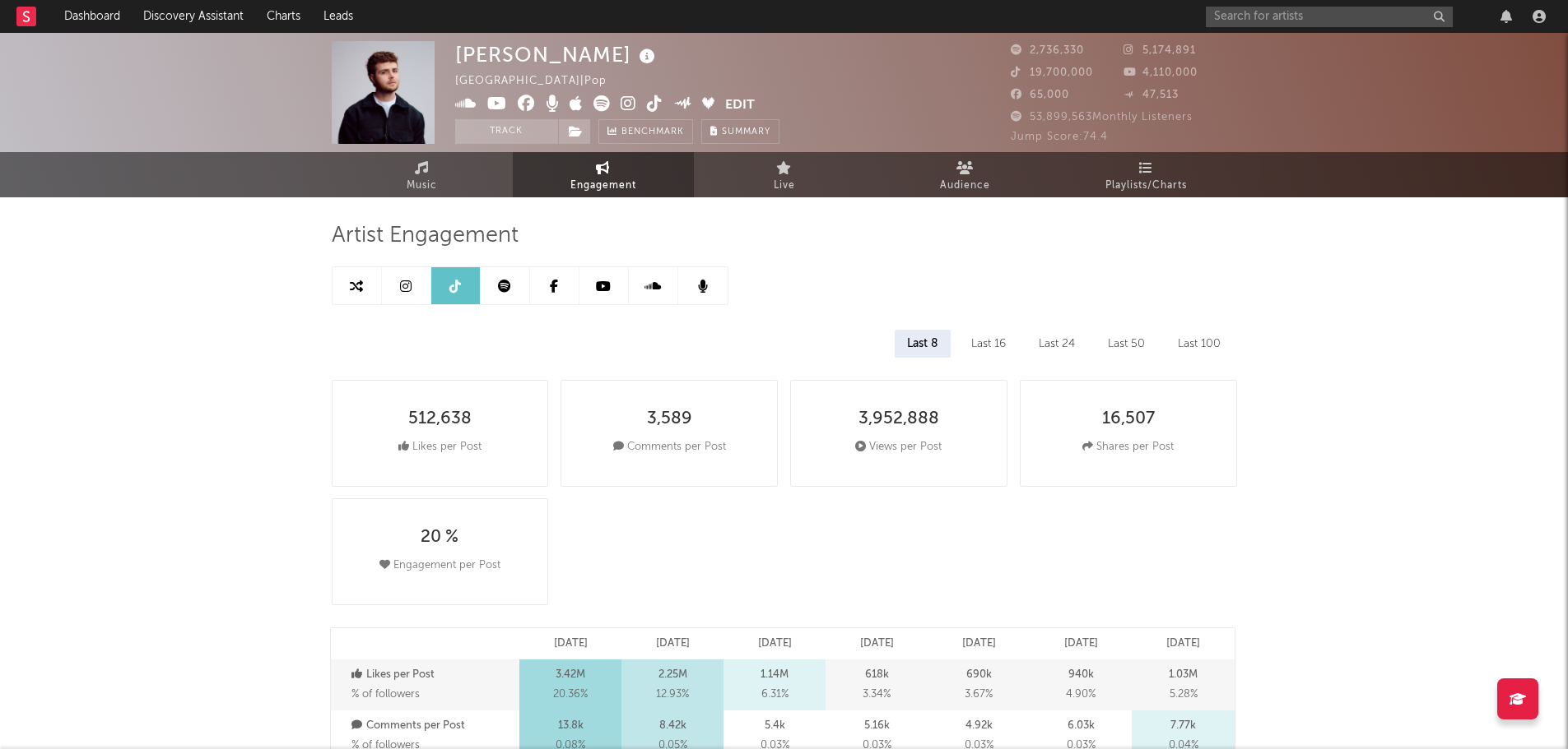
select select "6m"
